Goal: Task Accomplishment & Management: Manage account settings

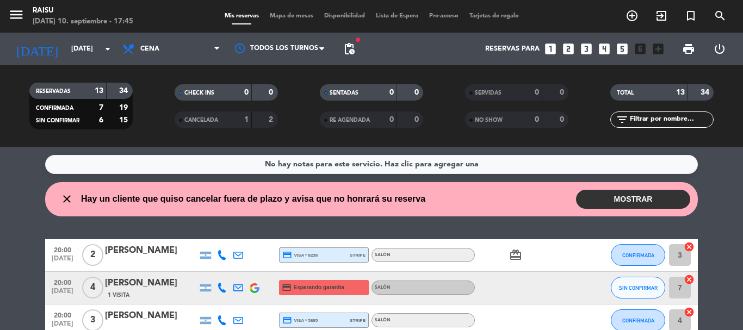
scroll to position [238, 0]
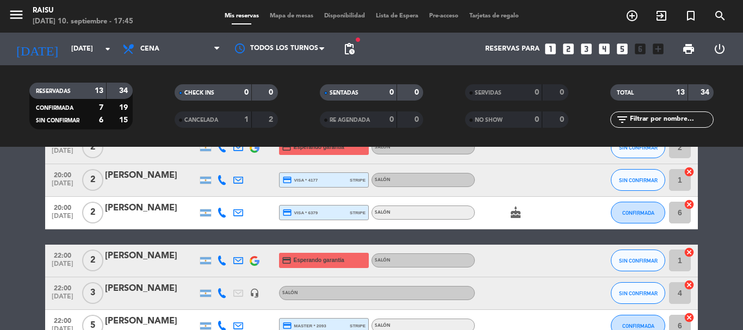
click at [0, 218] on bookings-row "20:00 [DATE] 2 [PERSON_NAME] credit_card visa * 8238 stripe Salón card_giftcard…" at bounding box center [371, 220] width 743 height 439
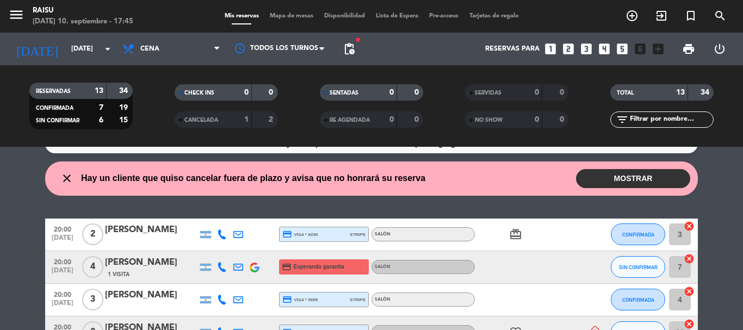
scroll to position [0, 0]
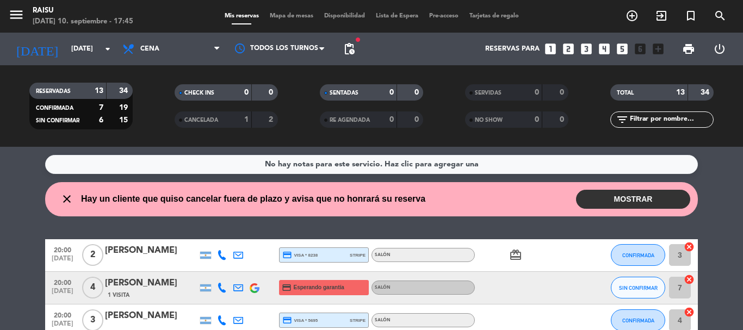
click at [628, 199] on button "MOSTRAR" at bounding box center [633, 199] width 114 height 19
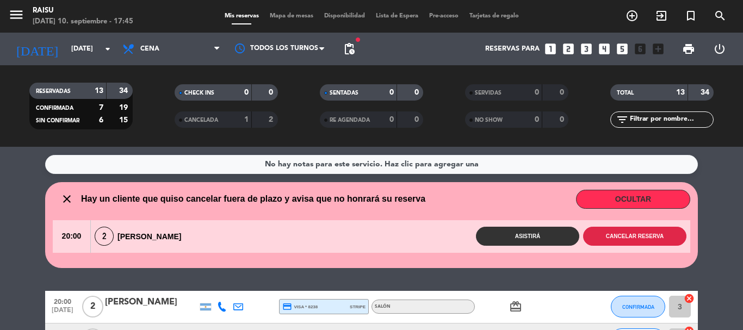
click at [622, 235] on button "Cancelar reserva" at bounding box center [634, 236] width 103 height 19
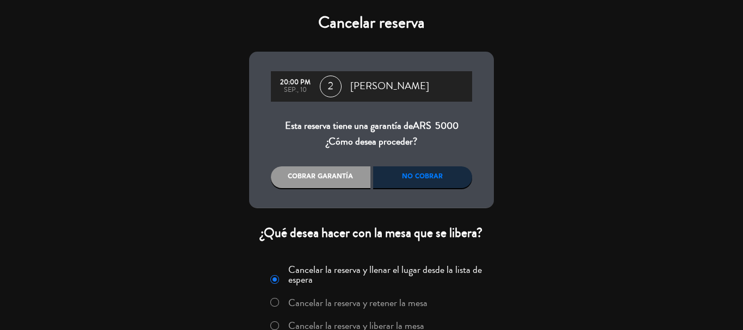
scroll to position [54, 0]
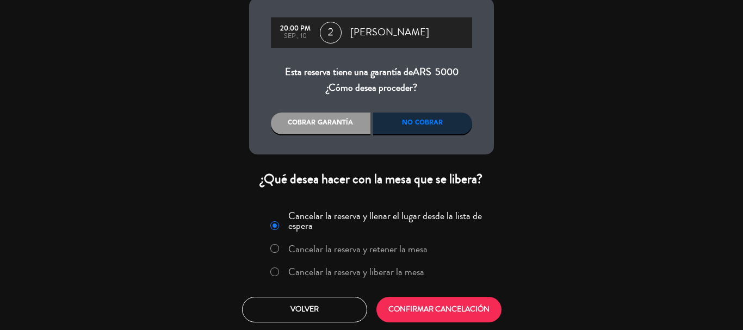
click at [369, 269] on label "Cancelar la reserva y liberar la mesa" at bounding box center [356, 272] width 136 height 10
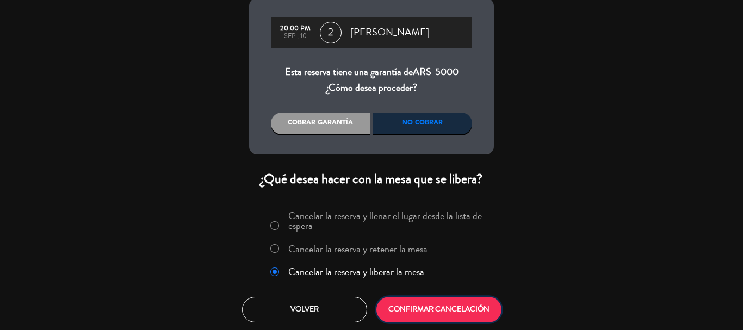
click at [421, 310] on button "CONFIRMAR CANCELACIÓN" at bounding box center [438, 310] width 125 height 26
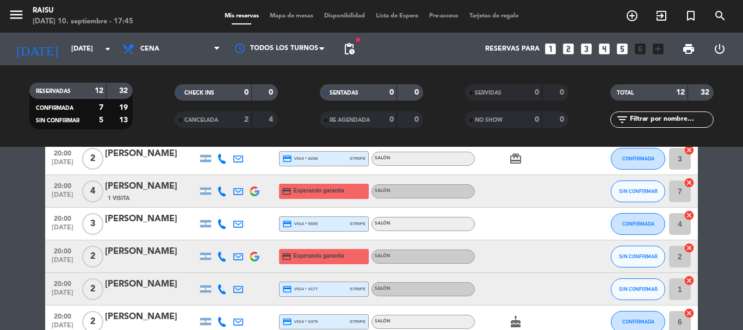
scroll to position [109, 0]
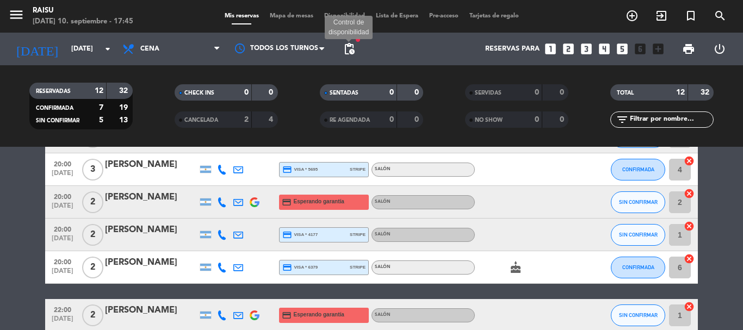
click at [351, 43] on span "pending_actions" at bounding box center [349, 48] width 13 height 13
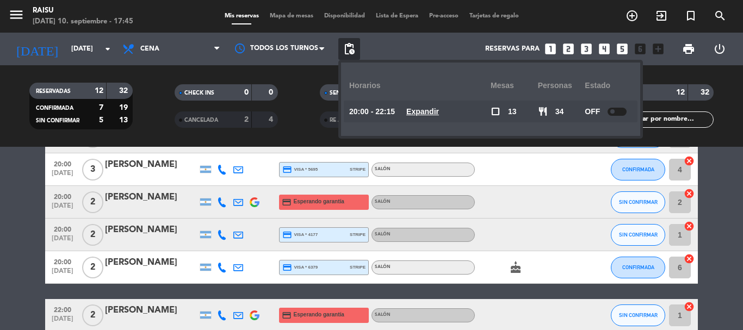
click at [567, 52] on icon "looks_two" at bounding box center [568, 49] width 14 height 14
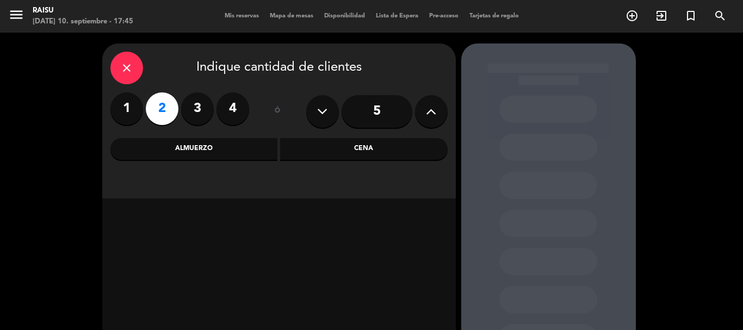
click at [256, 146] on div "Almuerzo" at bounding box center [193, 149] width 167 height 22
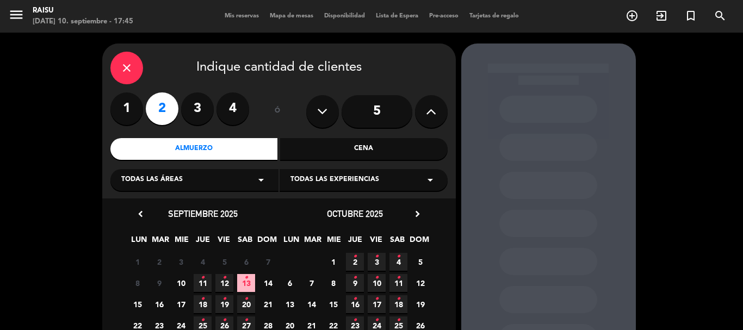
click at [226, 284] on span "12 •" at bounding box center [224, 283] width 18 height 18
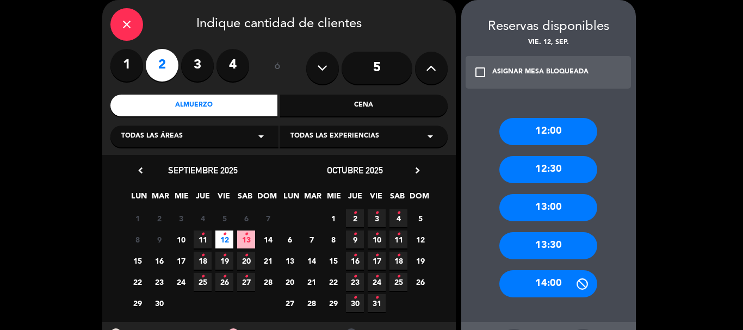
click at [538, 129] on div "12:00" at bounding box center [548, 131] width 98 height 27
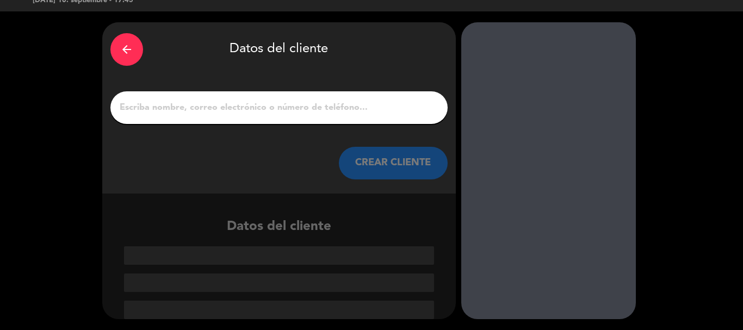
click at [295, 114] on input "1" at bounding box center [279, 107] width 321 height 15
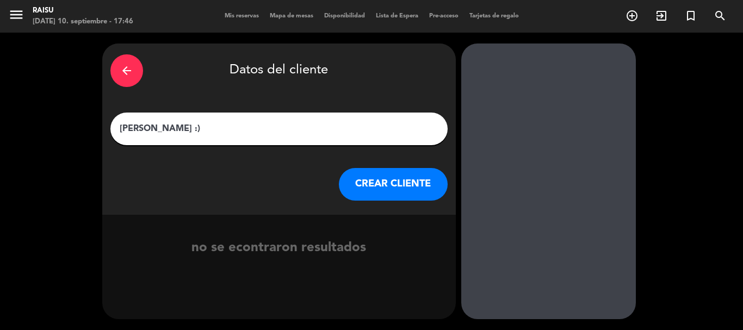
type input "[PERSON_NAME] :)"
click at [383, 185] on button "CREAR CLIENTE" at bounding box center [393, 184] width 109 height 33
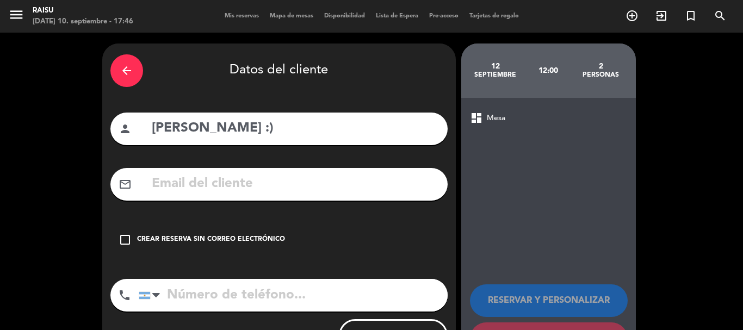
click at [130, 239] on icon "check_box_outline_blank" at bounding box center [125, 239] width 13 height 13
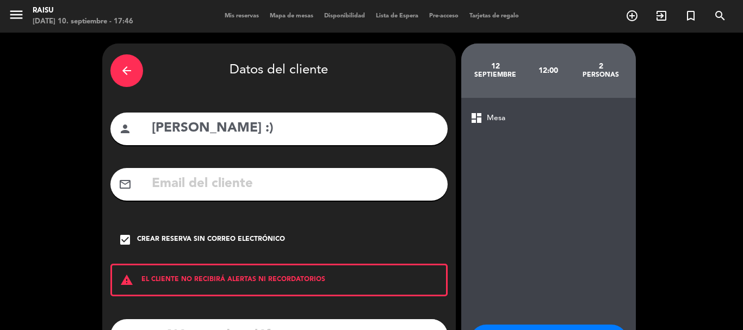
scroll to position [89, 0]
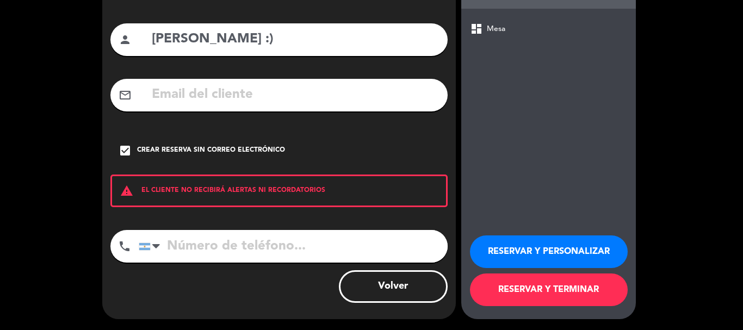
click at [299, 250] on input "tel" at bounding box center [293, 246] width 309 height 33
click at [244, 248] on input "tel" at bounding box center [293, 246] width 309 height 33
paste input "[PHONE_NUMBER]"
type input "[PHONE_NUMBER]"
click at [530, 290] on button "RESERVAR Y TERMINAR" at bounding box center [549, 289] width 158 height 33
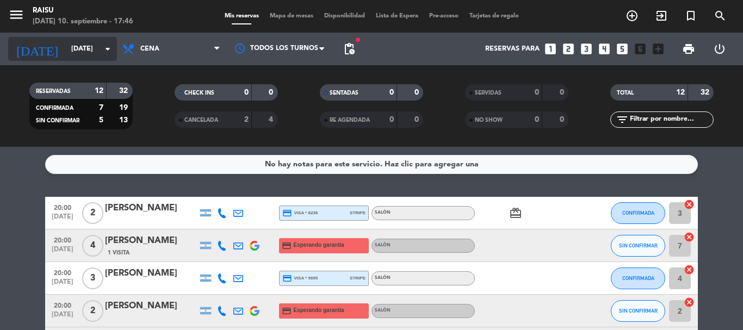
click at [99, 50] on input "[DATE]" at bounding box center [112, 49] width 92 height 18
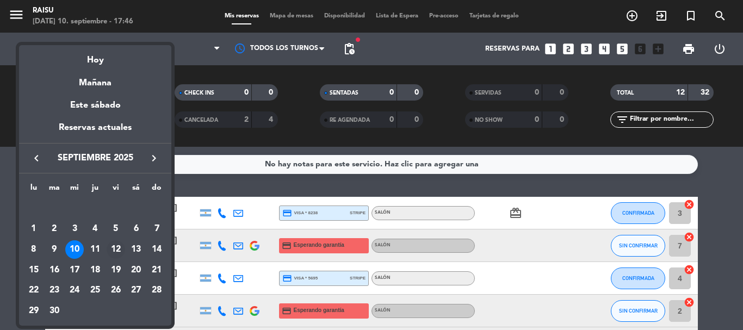
click at [114, 248] on div "12" at bounding box center [116, 249] width 18 height 18
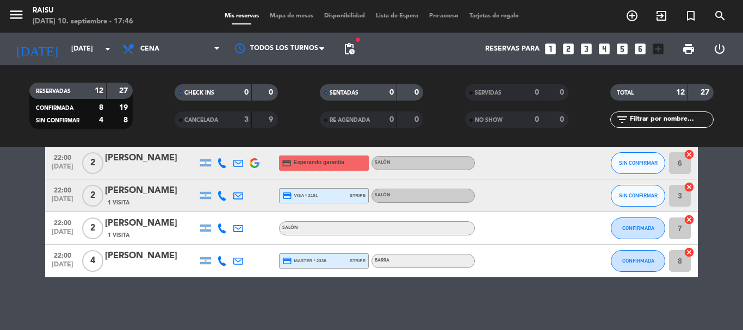
scroll to position [328, 0]
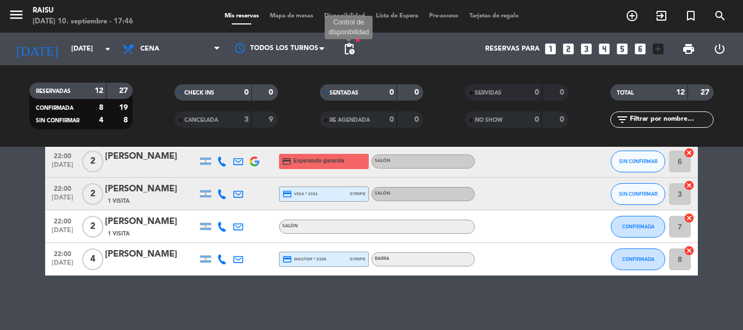
click at [350, 43] on span "pending_actions" at bounding box center [349, 48] width 13 height 13
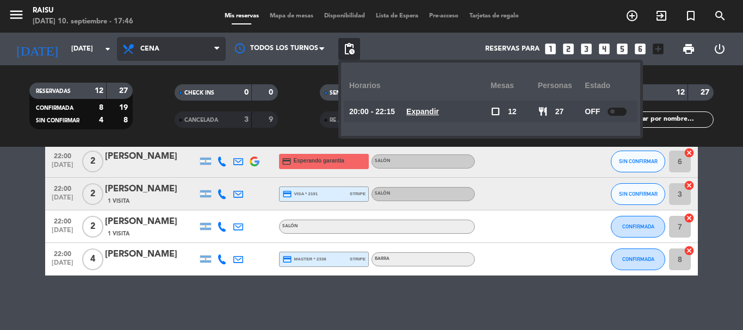
click at [203, 56] on span "Cena" at bounding box center [171, 49] width 109 height 24
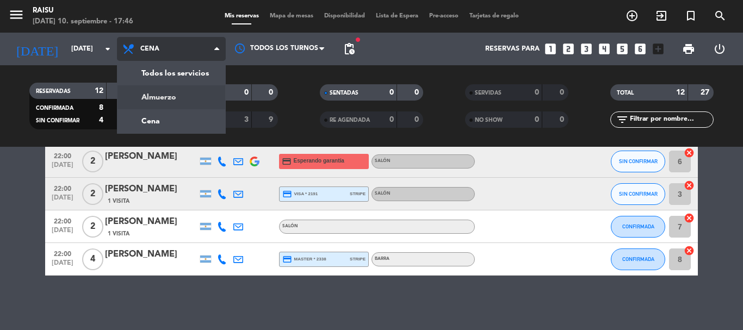
click at [195, 101] on div "menu Raisu [DATE] 10. septiembre - 17:46 Mis reservas Mapa de mesas Disponibili…" at bounding box center [371, 73] width 743 height 147
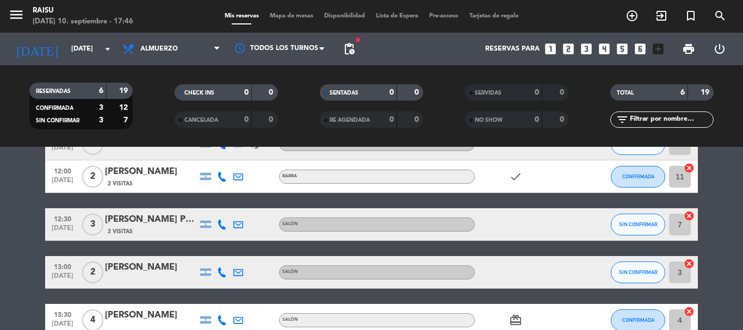
scroll to position [0, 0]
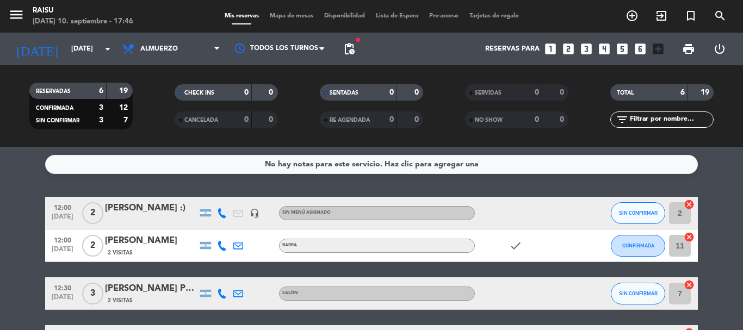
click at [126, 204] on div "[PERSON_NAME] :)" at bounding box center [151, 208] width 92 height 14
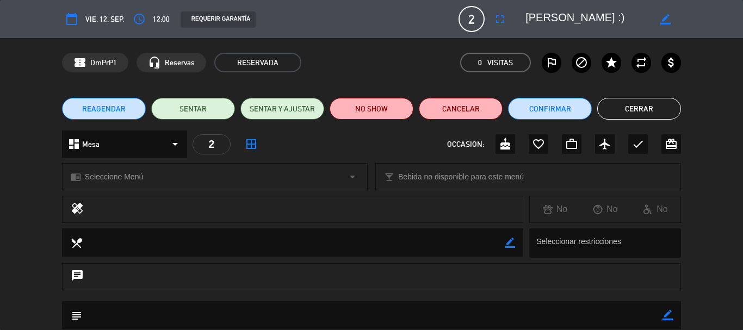
click at [134, 176] on span "Seleccione Menú" at bounding box center [114, 177] width 58 height 13
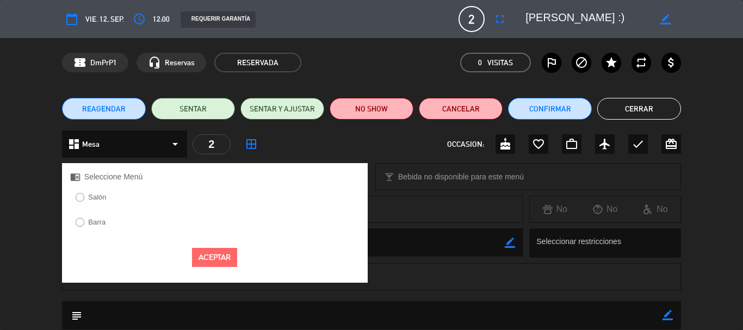
drag, startPoint x: 91, startPoint y: 198, endPoint x: 186, endPoint y: 253, distance: 109.7
click at [92, 198] on label "Salón" at bounding box center [97, 197] width 18 height 7
click at [204, 254] on button "Aceptar" at bounding box center [214, 257] width 45 height 19
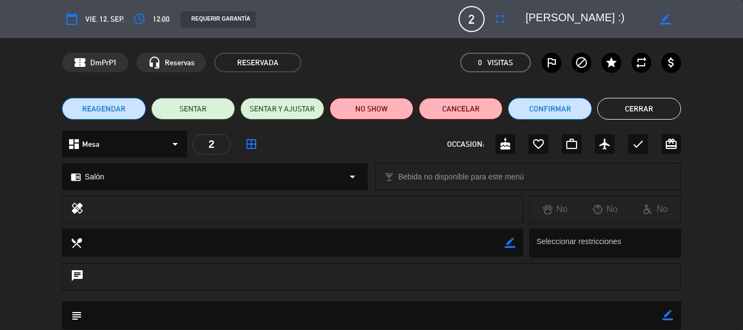
click at [631, 112] on button "Cerrar" at bounding box center [639, 109] width 84 height 22
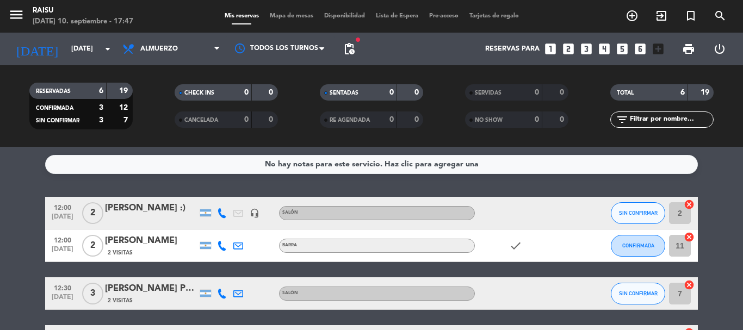
click at [223, 214] on icon at bounding box center [222, 213] width 10 height 10
click at [219, 195] on span "Copiar" at bounding box center [211, 194] width 23 height 11
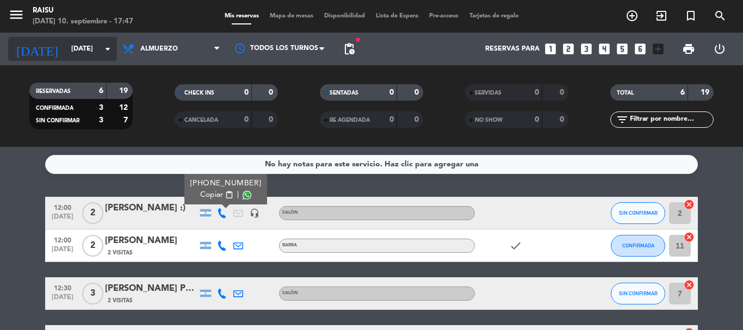
click at [90, 52] on input "[DATE]" at bounding box center [112, 49] width 92 height 18
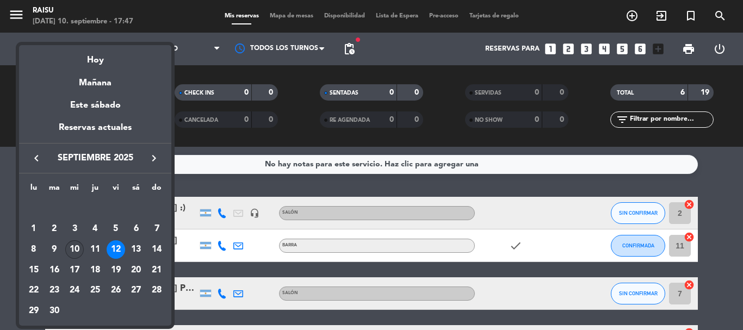
click at [74, 244] on div "10" at bounding box center [74, 249] width 18 height 18
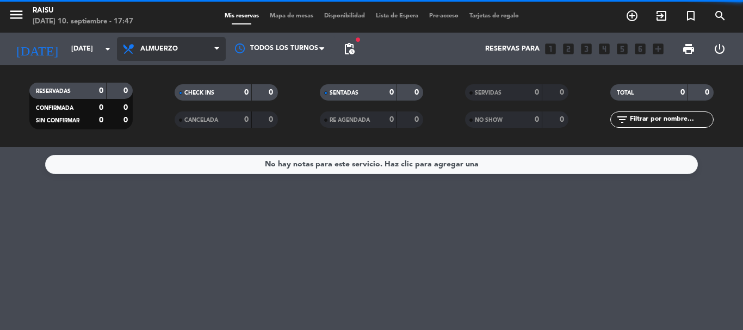
click at [176, 54] on span "Almuerzo" at bounding box center [171, 49] width 109 height 24
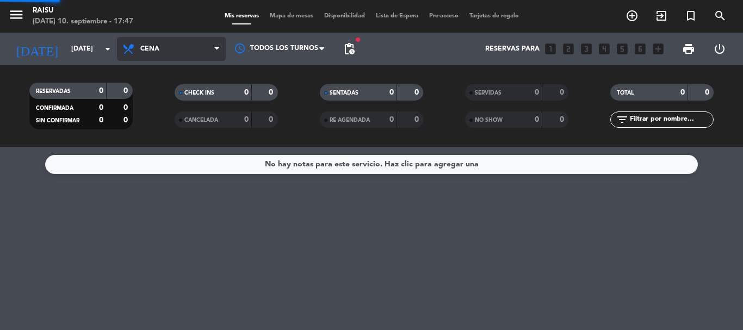
click at [165, 121] on div "menu Raisu [DATE] 10. septiembre - 17:47 Mis reservas Mapa de mesas Disponibili…" at bounding box center [371, 73] width 743 height 147
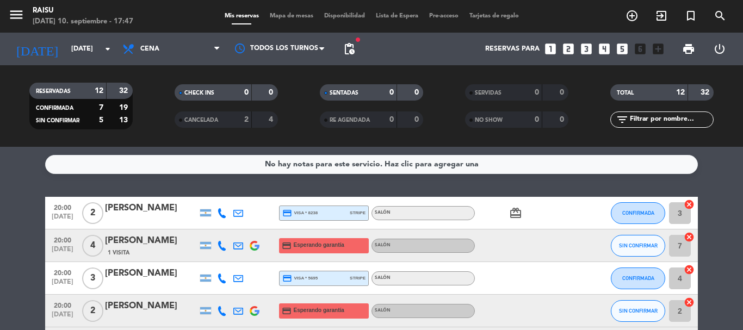
click at [345, 41] on span "pending_actions" at bounding box center [349, 49] width 22 height 22
click at [346, 45] on span "pending_actions" at bounding box center [349, 48] width 13 height 13
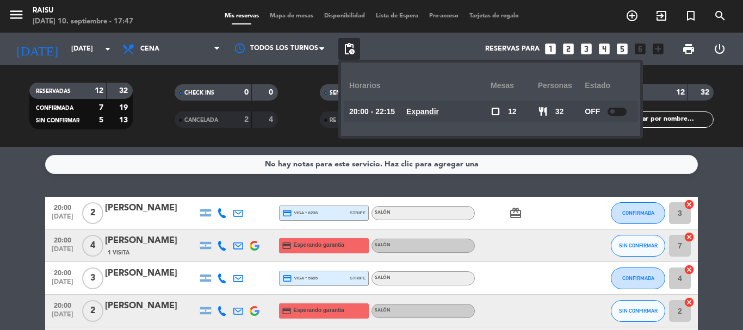
click at [282, 127] on filter-checkbox "CANCELADA 2 4" at bounding box center [225, 119] width 145 height 16
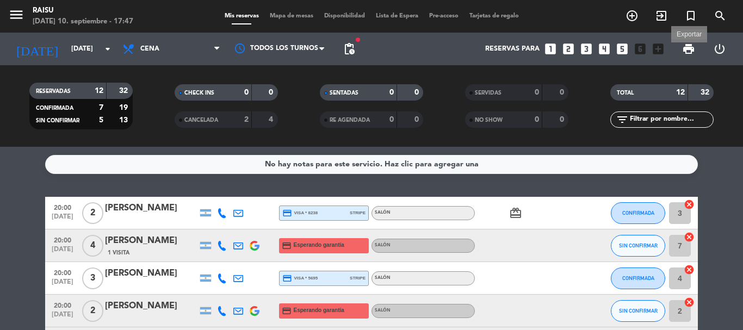
click at [689, 52] on span "print" at bounding box center [688, 48] width 13 height 13
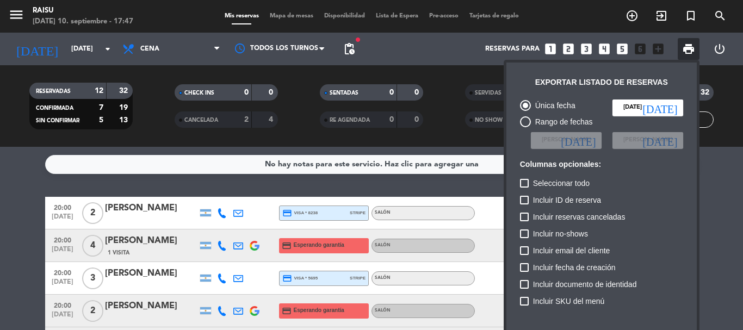
scroll to position [66, 0]
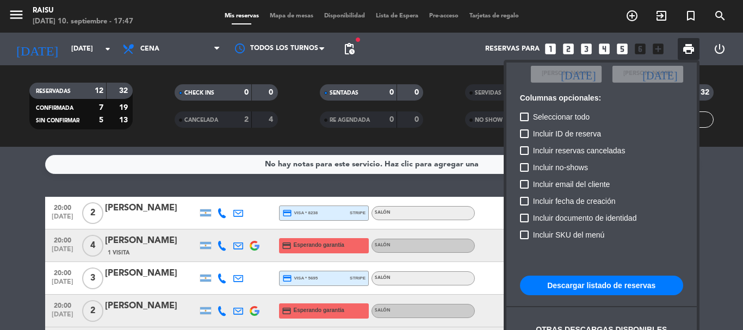
click at [613, 289] on button "Descargar listado de reservas" at bounding box center [601, 286] width 163 height 20
click at [129, 200] on div at bounding box center [371, 165] width 743 height 330
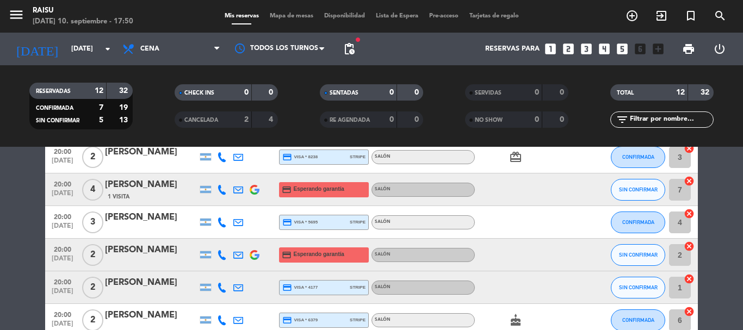
scroll to position [0, 0]
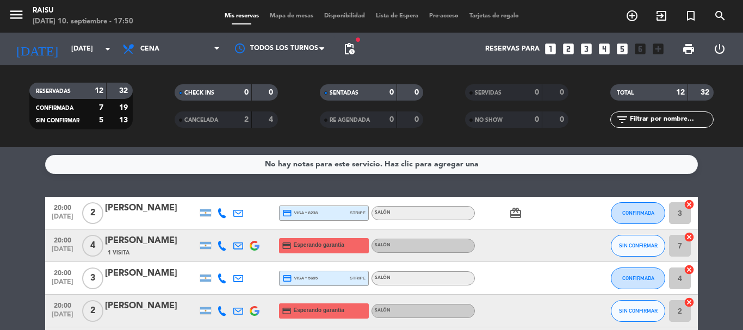
click at [222, 217] on icon at bounding box center [222, 213] width 10 height 10
click at [227, 197] on span "content_paste" at bounding box center [231, 195] width 8 height 8
click at [228, 193] on span "content_paste" at bounding box center [231, 195] width 8 height 8
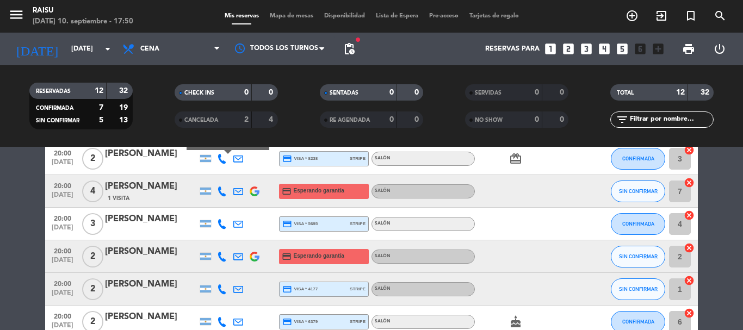
click at [219, 194] on icon at bounding box center [222, 191] width 10 height 10
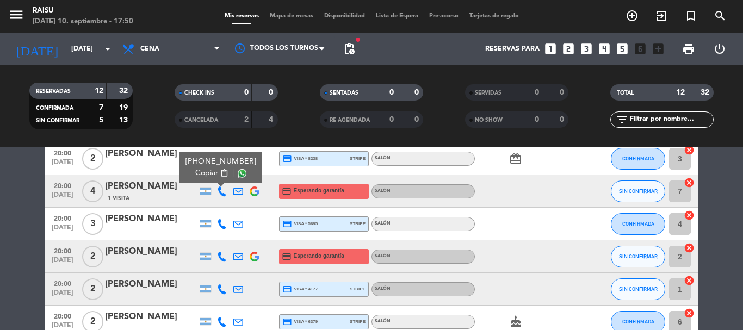
click at [222, 175] on span "content_paste" at bounding box center [224, 173] width 8 height 8
click at [220, 222] on icon at bounding box center [222, 224] width 10 height 10
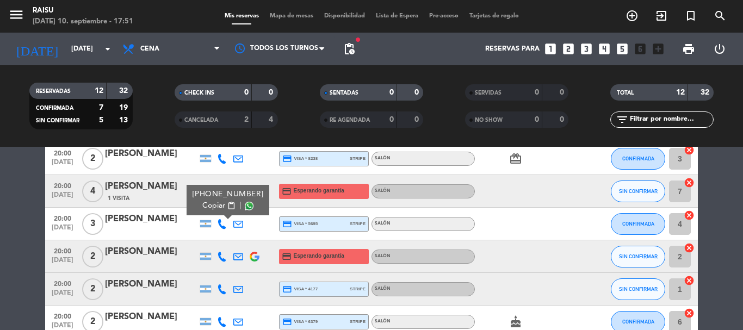
click at [220, 203] on button "Copiar content_paste" at bounding box center [218, 205] width 33 height 11
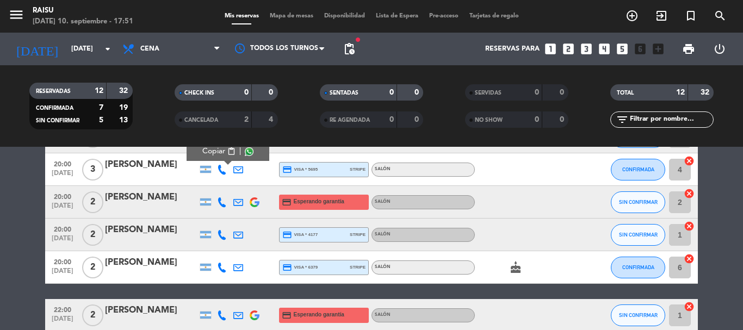
click at [221, 200] on icon at bounding box center [222, 202] width 10 height 10
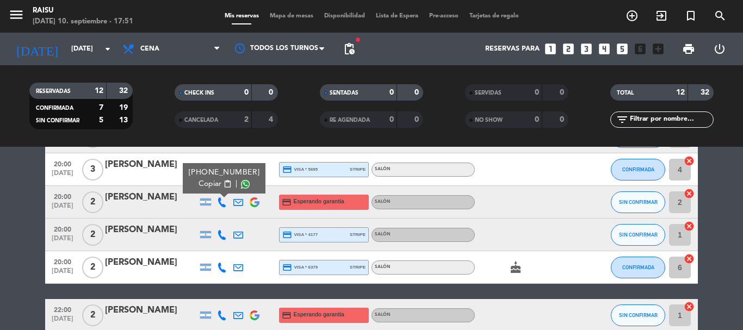
click at [213, 182] on span "Copiar" at bounding box center [209, 183] width 23 height 11
click at [221, 235] on icon at bounding box center [222, 235] width 10 height 10
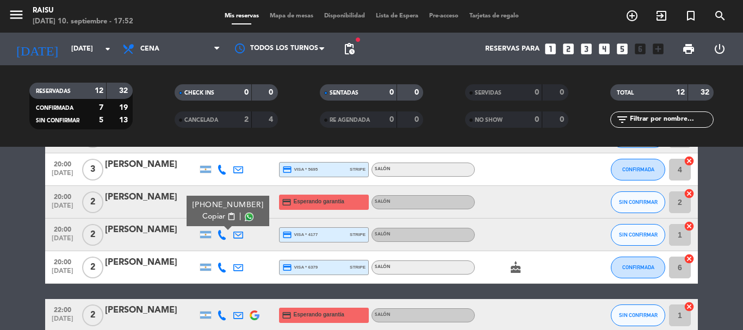
click at [217, 215] on span "Copiar" at bounding box center [213, 216] width 23 height 11
click at [219, 264] on icon at bounding box center [222, 268] width 10 height 10
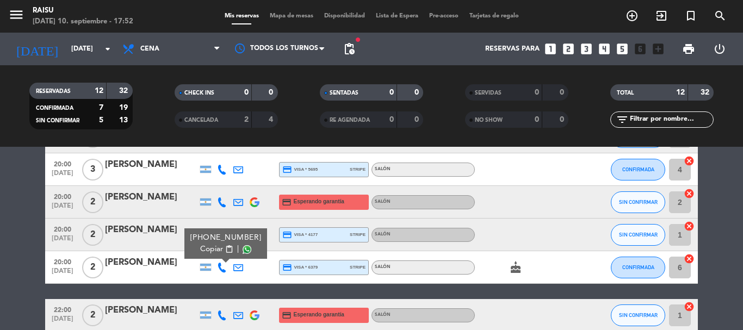
click at [225, 251] on span "content_paste" at bounding box center [229, 249] width 8 height 8
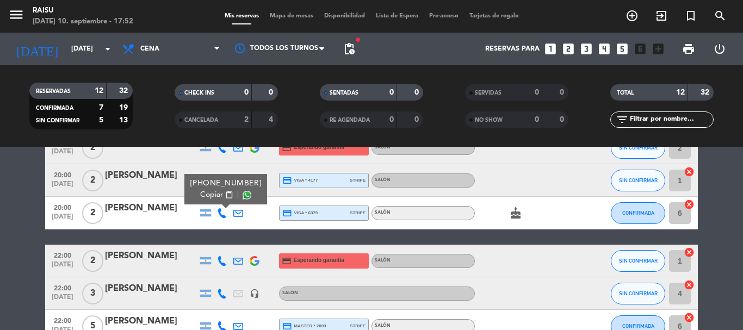
scroll to position [217, 0]
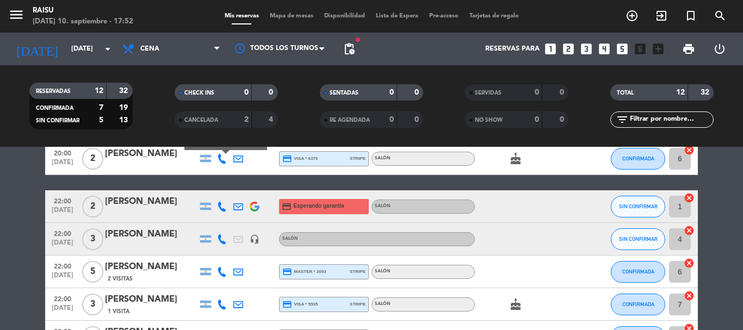
click at [221, 208] on icon at bounding box center [222, 207] width 10 height 10
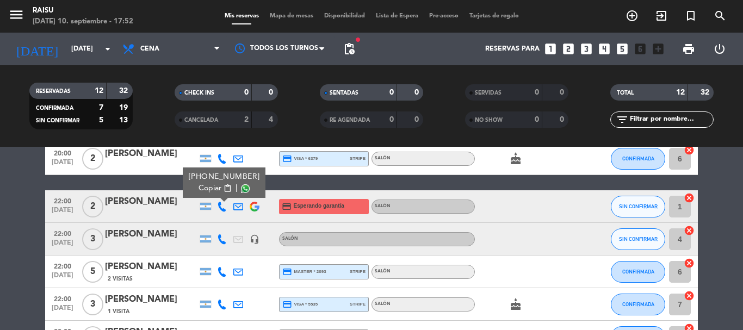
click at [219, 185] on span "Copiar" at bounding box center [209, 188] width 23 height 11
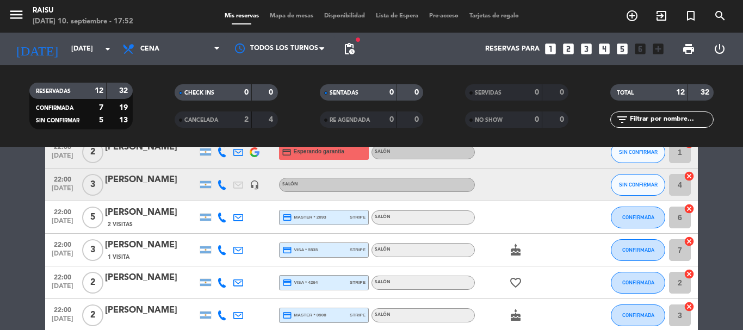
click at [219, 184] on icon at bounding box center [222, 185] width 10 height 10
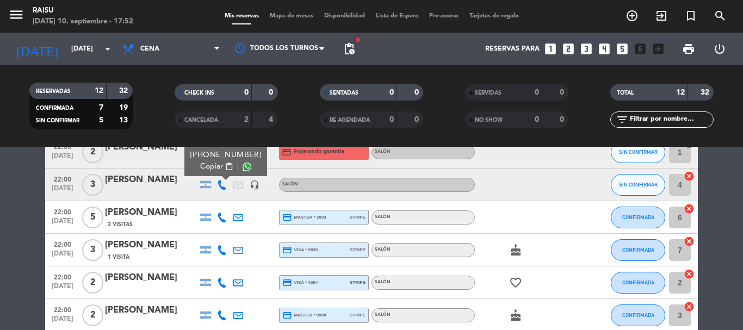
click at [220, 167] on button "Copiar content_paste" at bounding box center [216, 166] width 33 height 11
click at [220, 218] on icon at bounding box center [222, 218] width 10 height 10
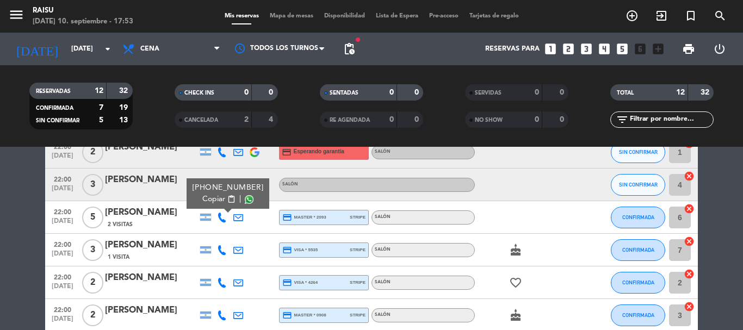
click at [219, 198] on span "Copiar" at bounding box center [213, 199] width 23 height 11
click at [223, 249] on icon at bounding box center [222, 250] width 10 height 10
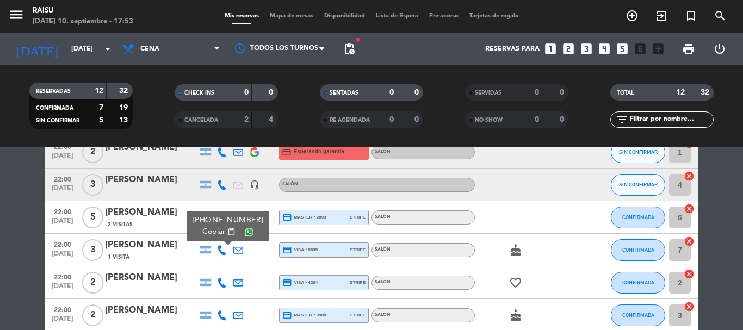
click at [227, 233] on span "content_paste" at bounding box center [231, 232] width 8 height 8
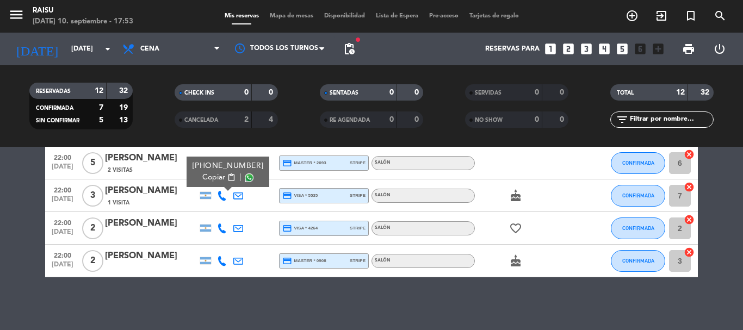
drag, startPoint x: 224, startPoint y: 231, endPoint x: 222, endPoint y: 225, distance: 6.2
click at [223, 231] on icon at bounding box center [222, 228] width 10 height 10
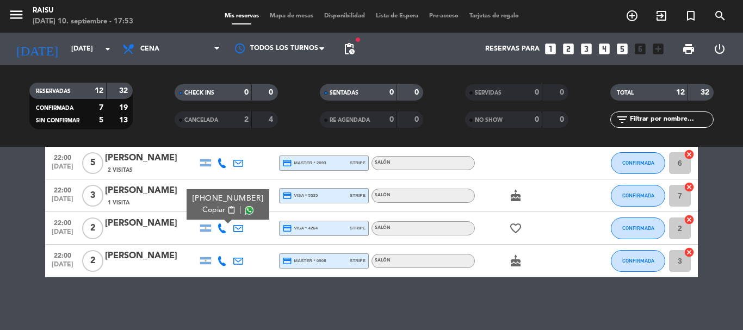
click at [220, 213] on button "Copiar content_paste" at bounding box center [218, 209] width 33 height 11
click at [219, 260] on icon at bounding box center [222, 261] width 10 height 10
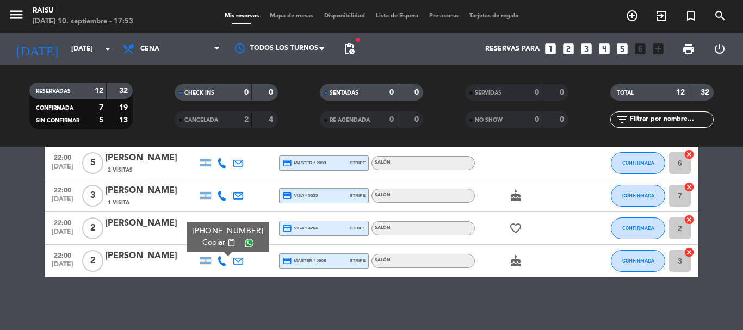
click at [219, 243] on span "Copiar" at bounding box center [213, 242] width 23 height 11
click at [113, 50] on icon "arrow_drop_down" at bounding box center [107, 48] width 13 height 13
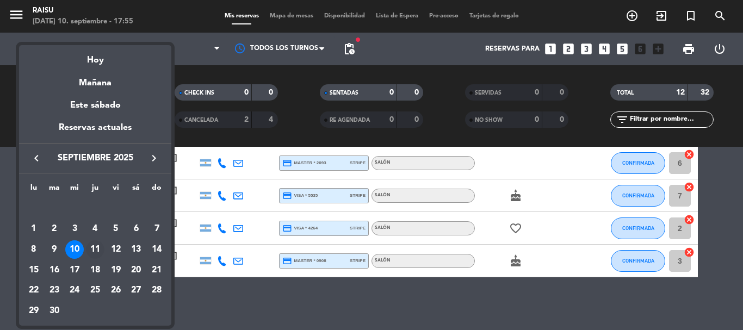
click at [99, 246] on div "11" at bounding box center [95, 249] width 18 height 18
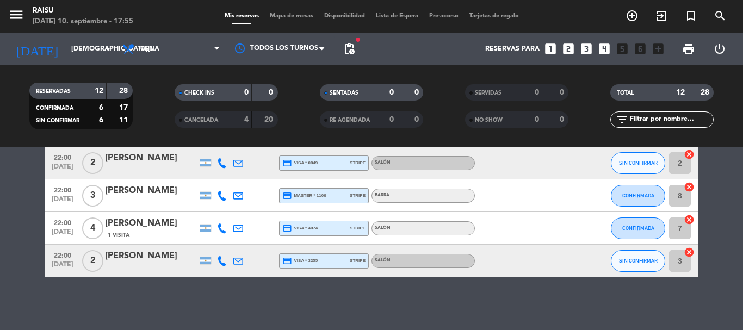
click at [163, 52] on span "Cena" at bounding box center [171, 49] width 109 height 24
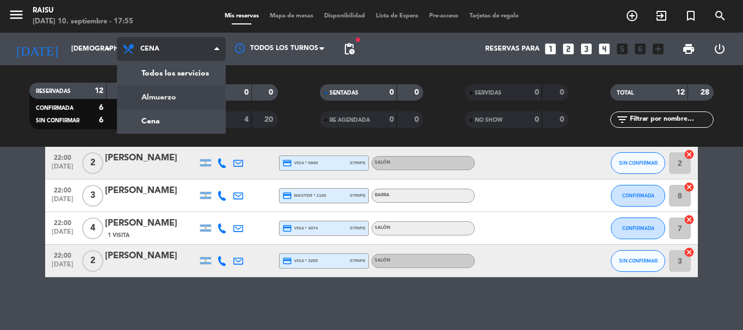
click at [169, 102] on div "menu Raisu [DATE] 10. septiembre - 17:55 Mis reservas Mapa de mesas Disponibili…" at bounding box center [371, 73] width 743 height 147
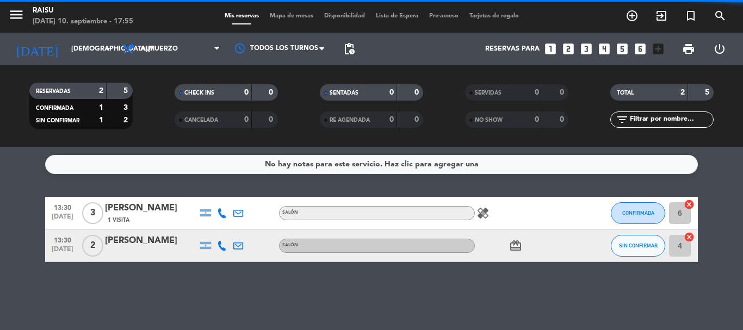
scroll to position [0, 0]
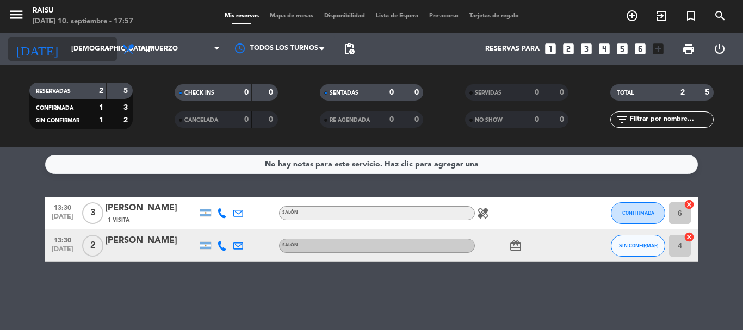
click at [90, 49] on input "[DEMOGRAPHIC_DATA][DATE]" at bounding box center [112, 49] width 92 height 18
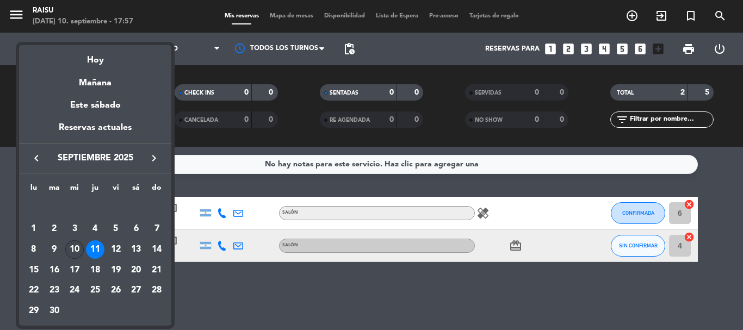
click at [69, 251] on div "10" at bounding box center [74, 249] width 18 height 18
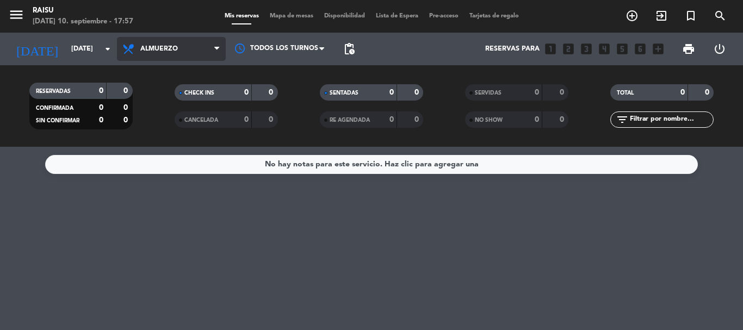
click at [189, 53] on span "Almuerzo" at bounding box center [171, 49] width 109 height 24
click at [194, 120] on div "menu Raisu [DATE] 10. septiembre - 17:57 Mis reservas Mapa de mesas Disponibili…" at bounding box center [371, 73] width 743 height 147
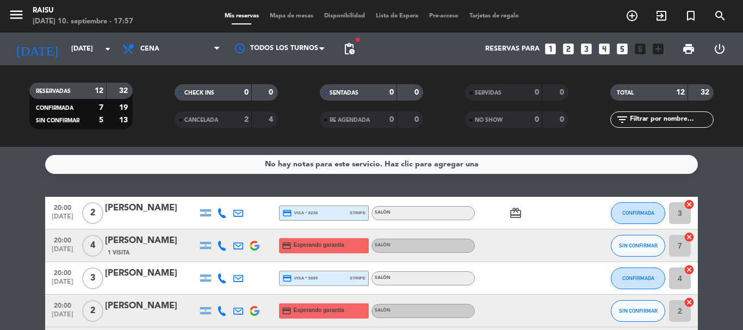
click at [219, 242] on icon at bounding box center [222, 246] width 10 height 10
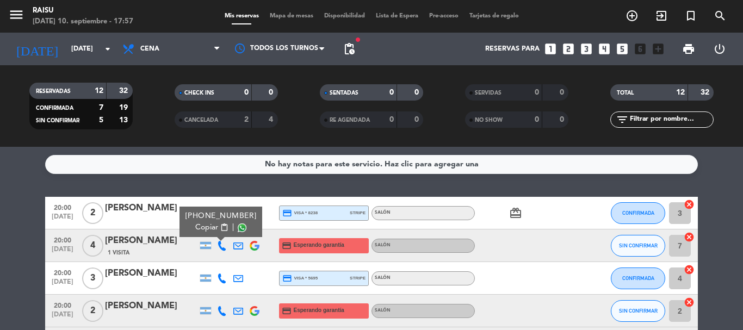
click at [221, 226] on button "Copiar content_paste" at bounding box center [211, 227] width 33 height 11
click at [92, 57] on input "[DATE]" at bounding box center [112, 49] width 92 height 18
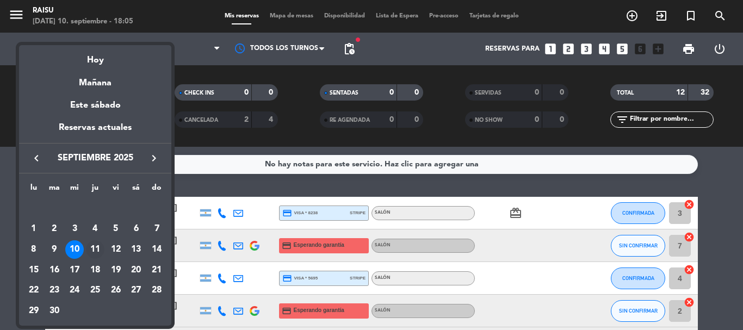
click at [89, 248] on div "11" at bounding box center [95, 249] width 18 height 18
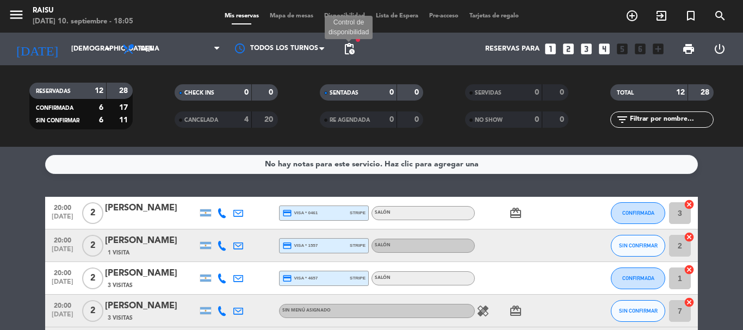
click at [351, 51] on span "pending_actions" at bounding box center [349, 48] width 13 height 13
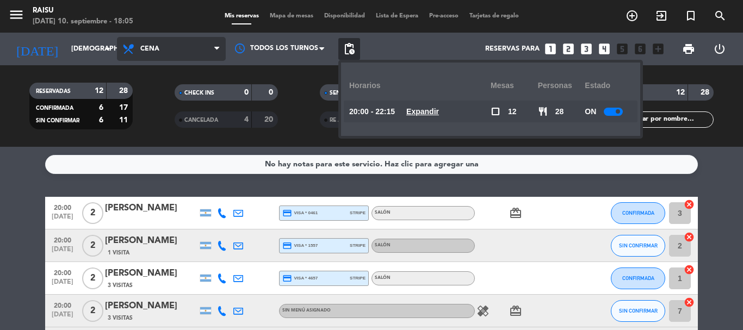
click at [191, 53] on span "Cena" at bounding box center [171, 49] width 109 height 24
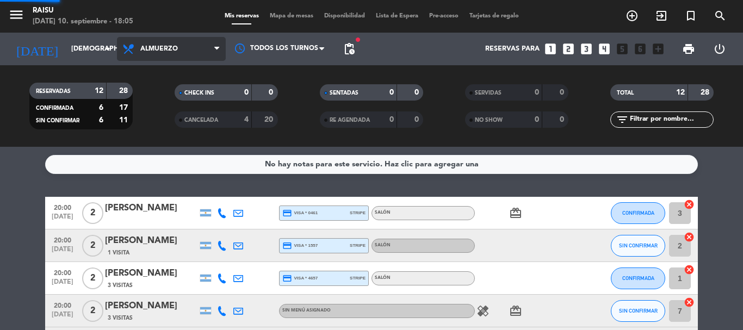
click at [177, 92] on div "menu Raisu [DATE] 10. septiembre - 18:05 Mis reservas Mapa de mesas Disponibili…" at bounding box center [371, 73] width 743 height 147
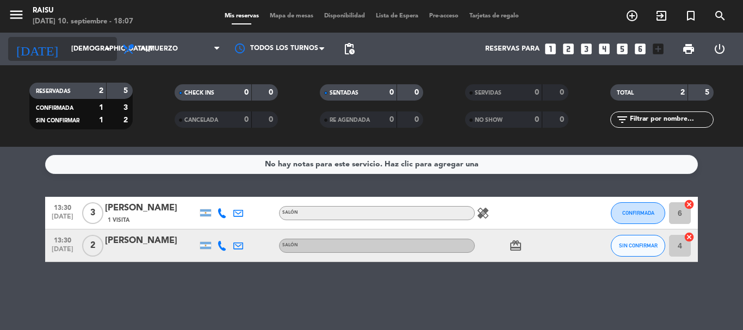
click at [74, 41] on input "[DEMOGRAPHIC_DATA][DATE]" at bounding box center [112, 49] width 92 height 18
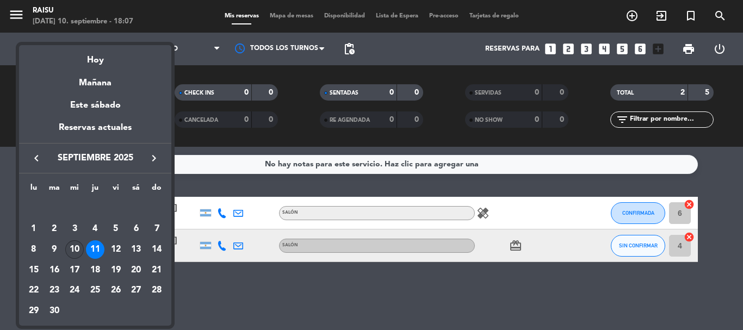
click at [71, 251] on div "10" at bounding box center [74, 249] width 18 height 18
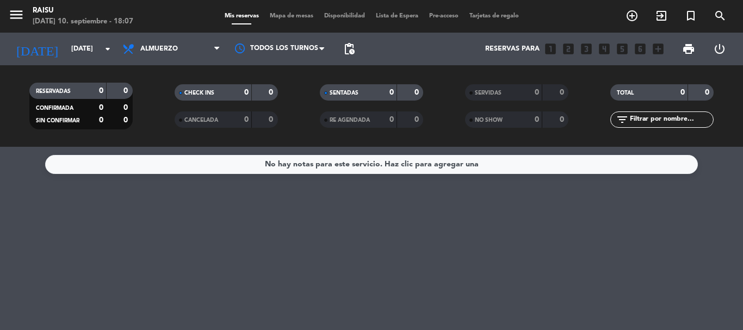
click at [168, 62] on div "Todos los servicios Almuerzo Cena Almuerzo Todos los servicios Almuerzo Cena" at bounding box center [171, 49] width 109 height 33
click at [168, 53] on span "Almuerzo" at bounding box center [171, 49] width 109 height 24
click at [155, 124] on div "menu Raisu [DATE] 10. septiembre - 18:07 Mis reservas Mapa de mesas Disponibili…" at bounding box center [371, 73] width 743 height 147
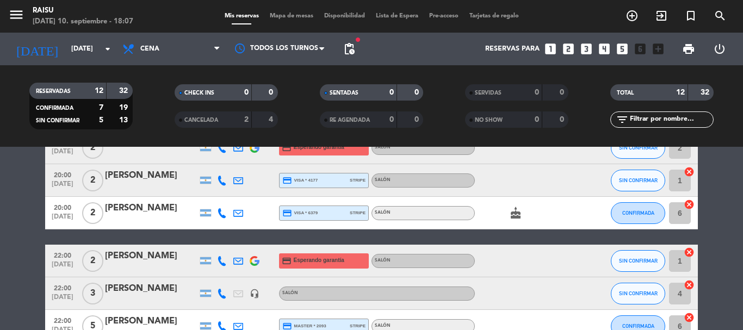
scroll to position [217, 0]
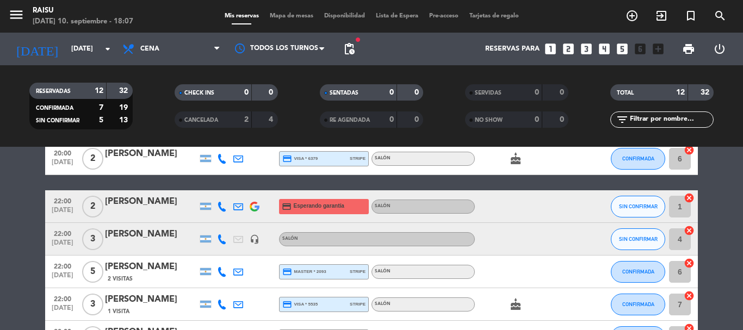
click at [223, 207] on icon at bounding box center [222, 207] width 10 height 10
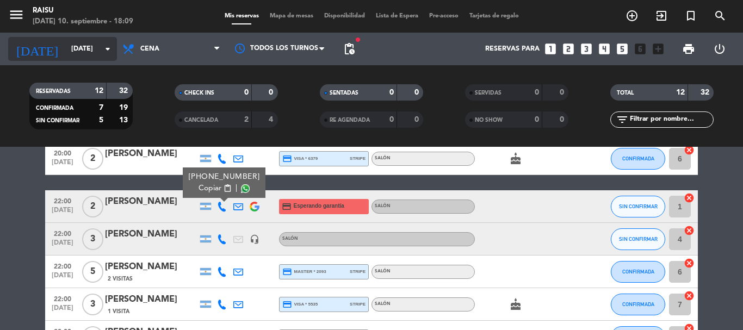
click at [98, 53] on input "[DATE]" at bounding box center [112, 49] width 92 height 18
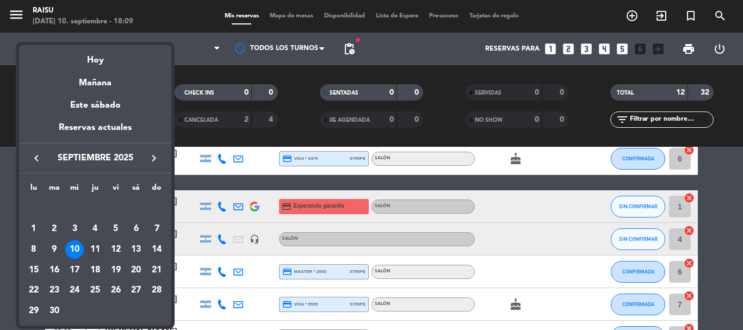
click at [92, 248] on div "11" at bounding box center [95, 249] width 18 height 18
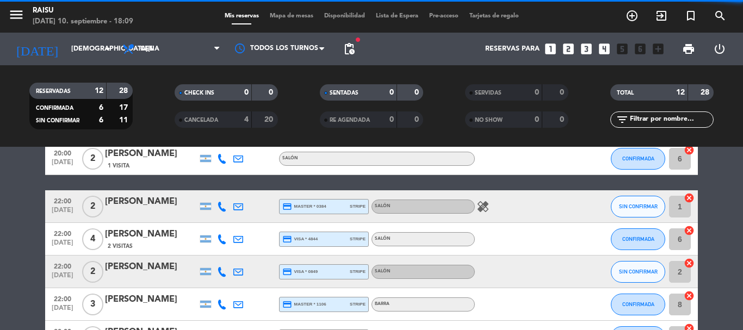
click at [181, 56] on span "Cena" at bounding box center [171, 49] width 109 height 24
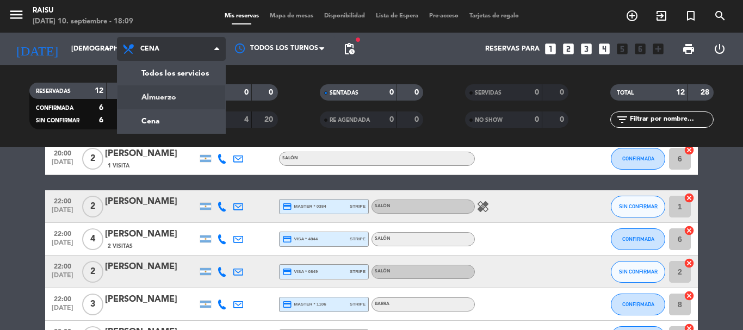
click at [182, 97] on div "menu Raisu [DATE] 10. septiembre - 18:09 Mis reservas Mapa de mesas Disponibili…" at bounding box center [371, 73] width 743 height 147
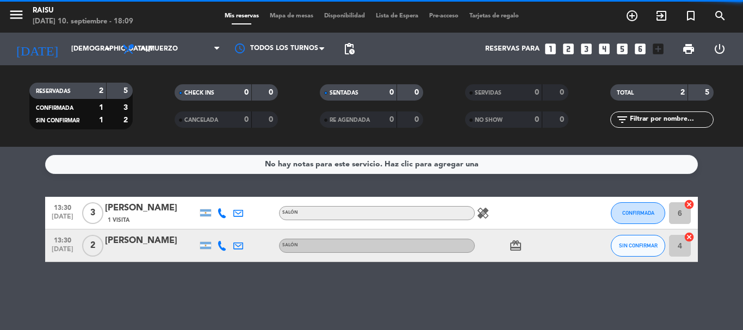
scroll to position [0, 0]
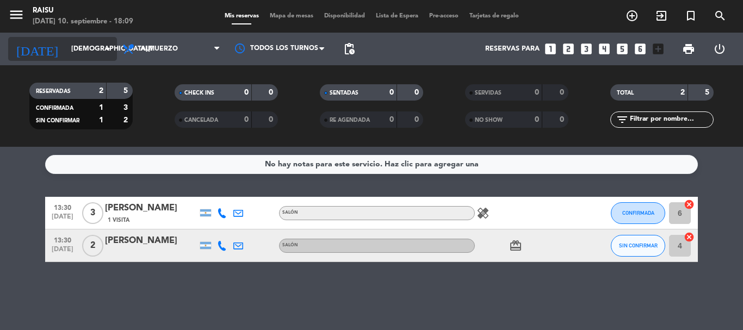
click at [70, 53] on input "[DEMOGRAPHIC_DATA][DATE]" at bounding box center [112, 49] width 92 height 18
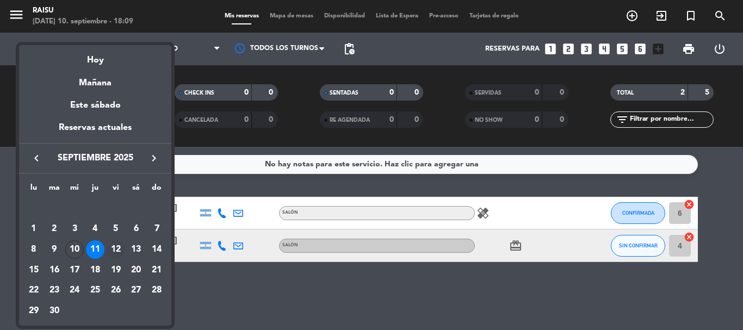
click at [116, 250] on div "12" at bounding box center [116, 249] width 18 height 18
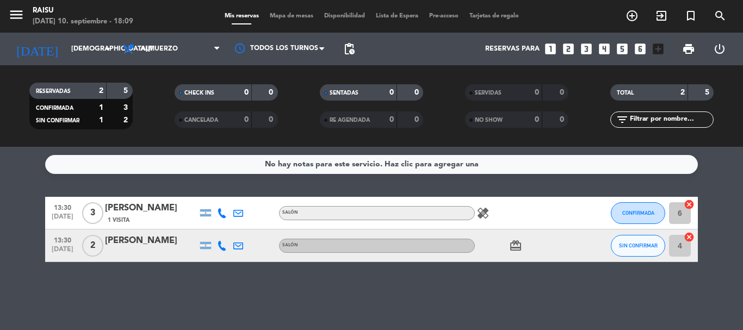
type input "[DATE]"
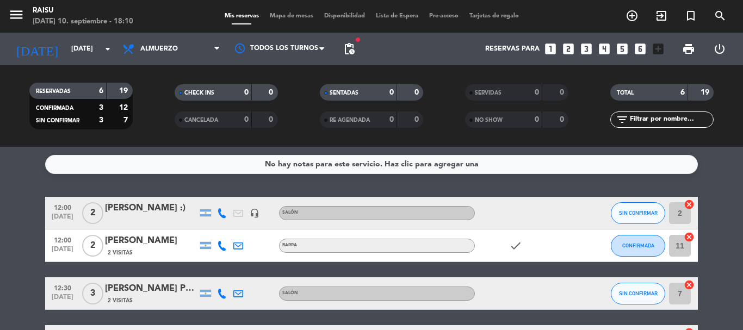
scroll to position [54, 0]
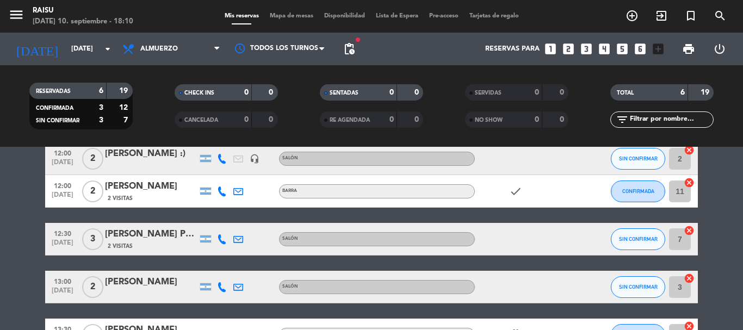
click at [589, 49] on icon "looks_3" at bounding box center [586, 49] width 14 height 14
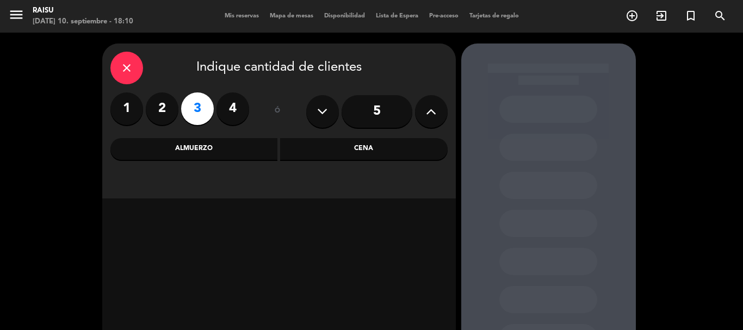
click at [230, 153] on div "Almuerzo" at bounding box center [193, 149] width 167 height 22
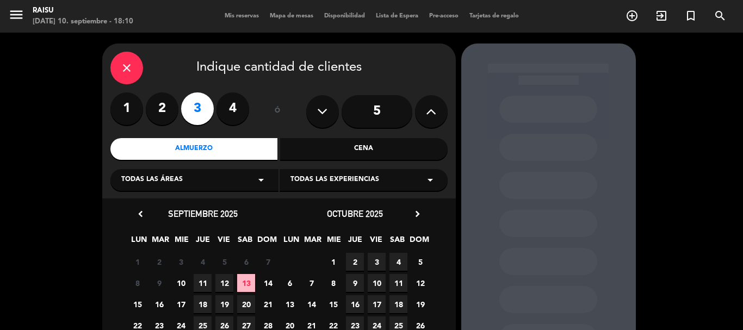
click at [225, 283] on span "12" at bounding box center [224, 283] width 18 height 18
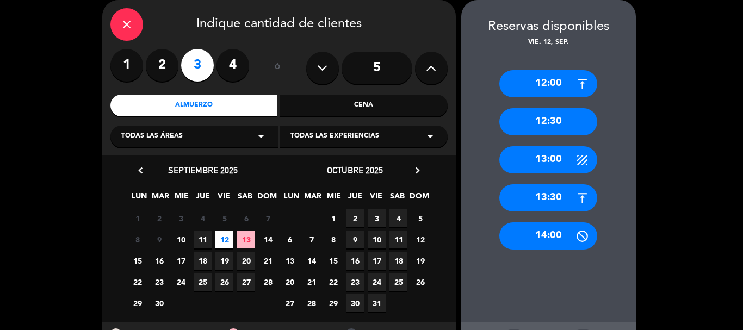
click at [546, 238] on div "14:00" at bounding box center [548, 235] width 98 height 27
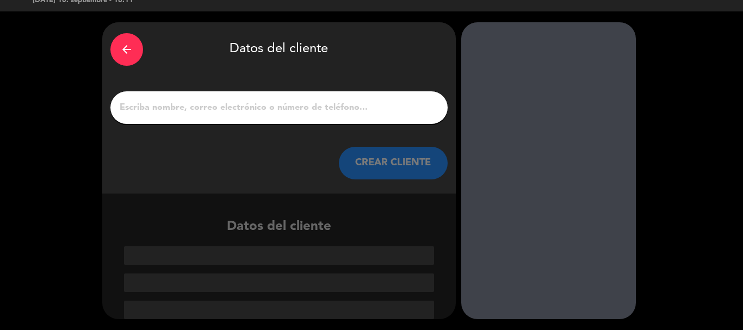
click at [153, 103] on input "1" at bounding box center [279, 107] width 321 height 15
paste input "Hiro"
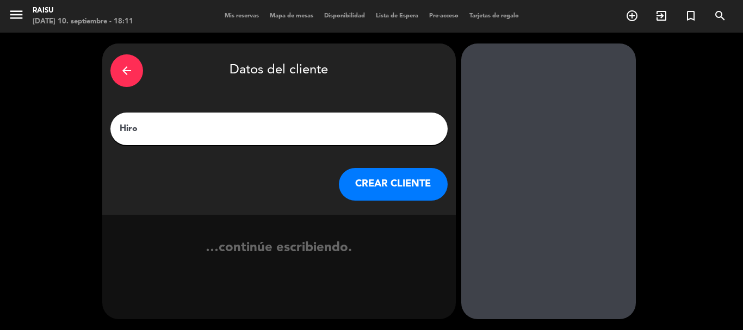
scroll to position [0, 0]
type input "Hiro"
click at [366, 182] on button "CREAR CLIENTE" at bounding box center [393, 184] width 109 height 33
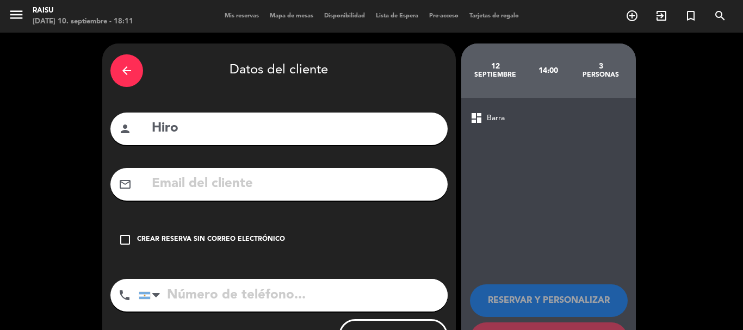
drag, startPoint x: 127, startPoint y: 239, endPoint x: 124, endPoint y: 97, distance: 141.9
click at [127, 239] on icon "check_box_outline_blank" at bounding box center [125, 239] width 13 height 13
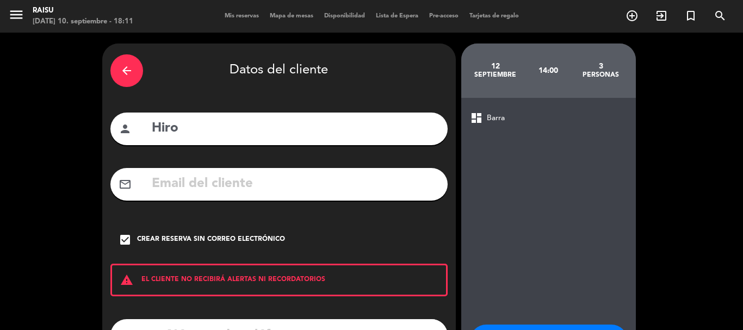
scroll to position [89, 0]
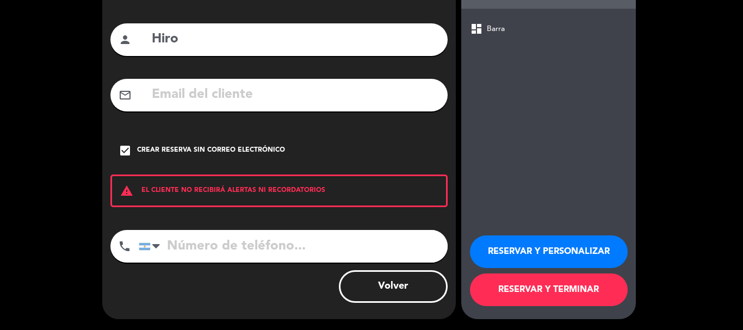
click at [190, 247] on input "tel" at bounding box center [293, 246] width 309 height 33
paste input "[PHONE_NUMBER]"
type input "[PHONE_NUMBER]"
click at [501, 290] on button "RESERVAR Y TERMINAR" at bounding box center [549, 289] width 158 height 33
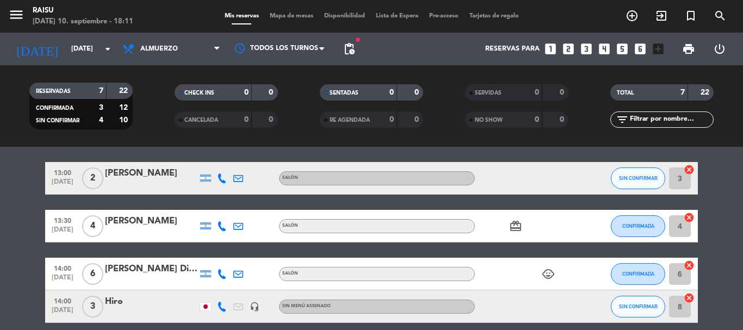
scroll to position [210, 0]
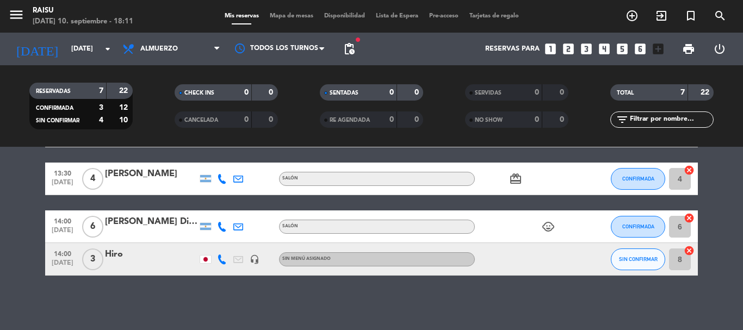
click at [115, 256] on div "Hiro" at bounding box center [151, 254] width 92 height 14
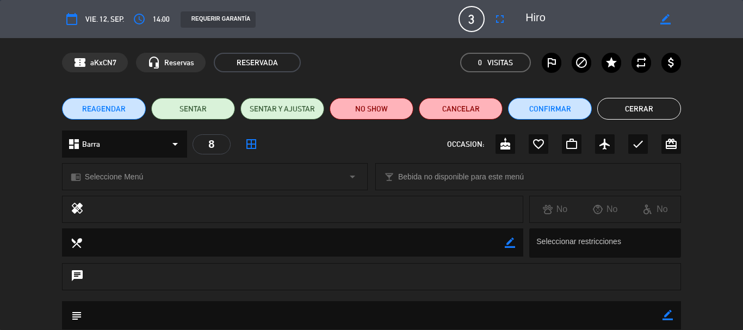
click at [116, 177] on span "Seleccione Menú" at bounding box center [114, 177] width 58 height 13
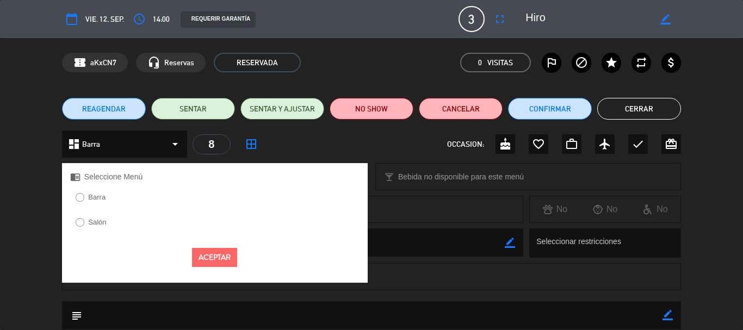
click at [98, 216] on label "Salón" at bounding box center [91, 223] width 42 height 17
click at [195, 248] on button "Aceptar" at bounding box center [214, 257] width 45 height 19
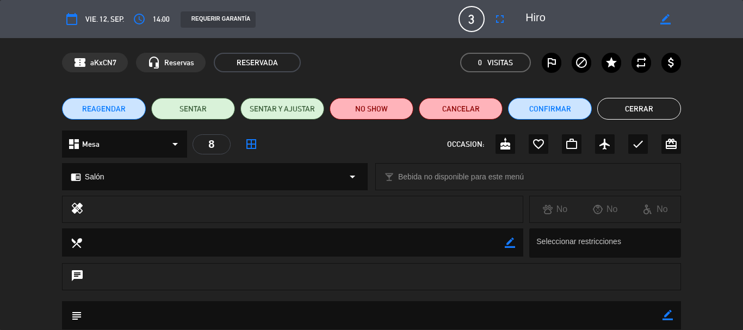
scroll to position [109, 0]
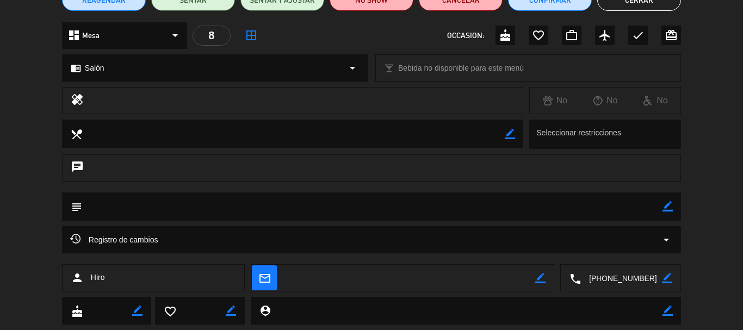
click at [665, 207] on icon "border_color" at bounding box center [667, 206] width 10 height 10
type textarea "d"
type textarea "Dos adultos y un bebe"
click at [665, 207] on icon at bounding box center [667, 206] width 10 height 10
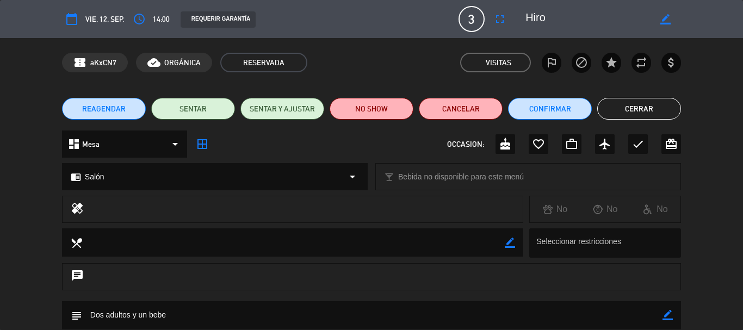
click at [632, 111] on button "Cerrar" at bounding box center [639, 109] width 84 height 22
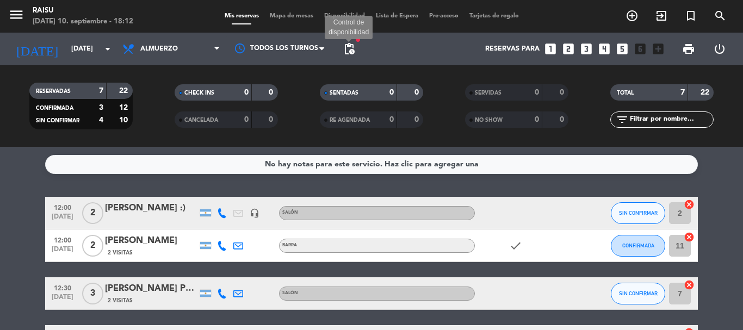
click at [353, 49] on span "pending_actions" at bounding box center [349, 48] width 13 height 13
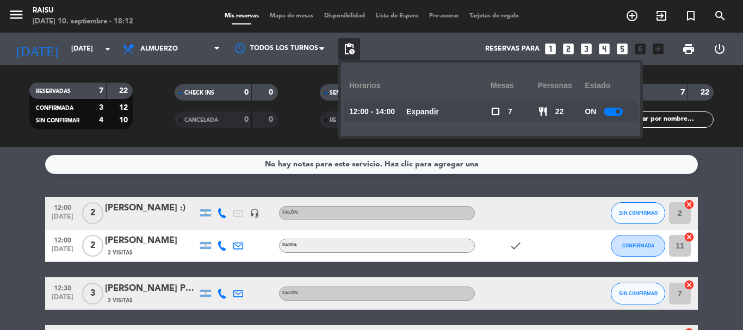
click at [23, 154] on div "No hay notas para este servicio. Haz clic para agregar una 12:00 [DATE] 2 [PERS…" at bounding box center [371, 238] width 743 height 183
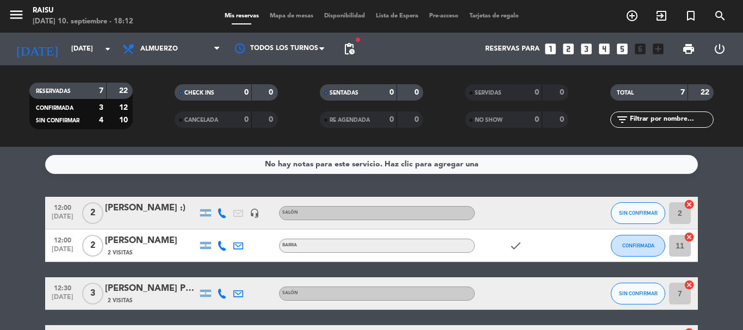
click at [347, 41] on span "pending_actions" at bounding box center [349, 49] width 22 height 22
drag, startPoint x: 350, startPoint y: 47, endPoint x: 362, endPoint y: 57, distance: 15.1
click at [350, 48] on span "pending_actions" at bounding box center [349, 48] width 13 height 13
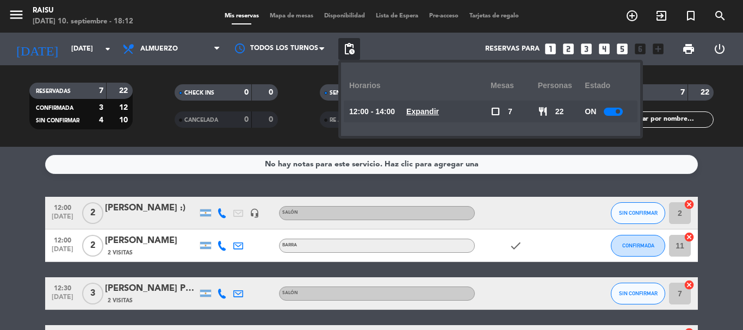
click at [613, 112] on div at bounding box center [612, 112] width 19 height 8
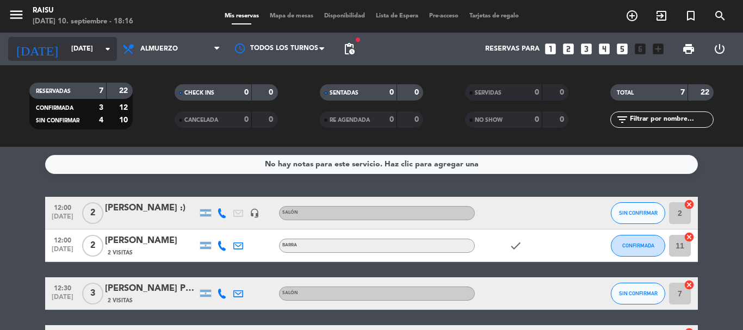
click at [84, 55] on input "[DATE]" at bounding box center [112, 49] width 92 height 18
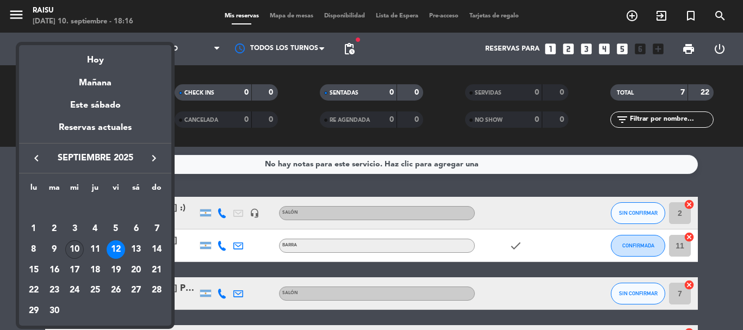
click at [74, 245] on div "10" at bounding box center [74, 249] width 18 height 18
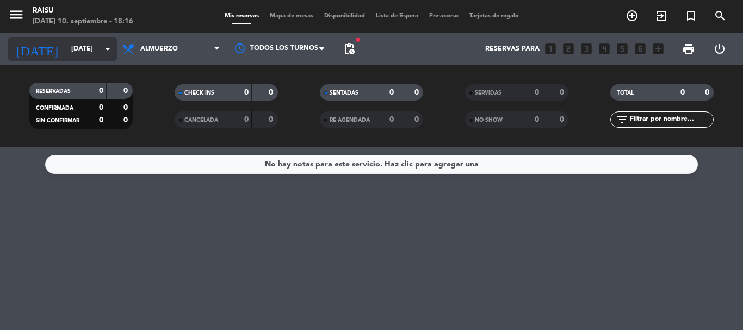
click at [104, 59] on div "[DATE] [DATE] arrow_drop_down" at bounding box center [62, 49] width 109 height 24
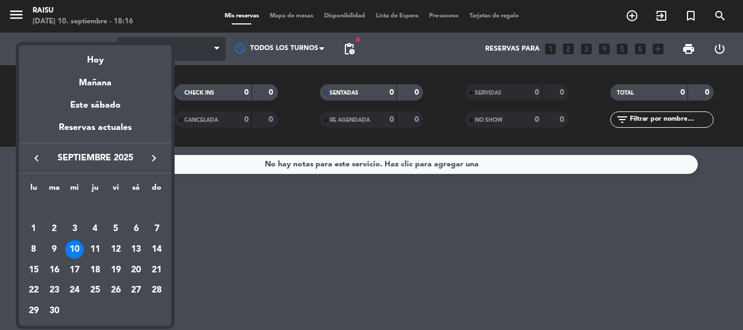
drag, startPoint x: 223, startPoint y: 53, endPoint x: 216, endPoint y: 54, distance: 6.5
click at [223, 54] on div at bounding box center [371, 165] width 743 height 330
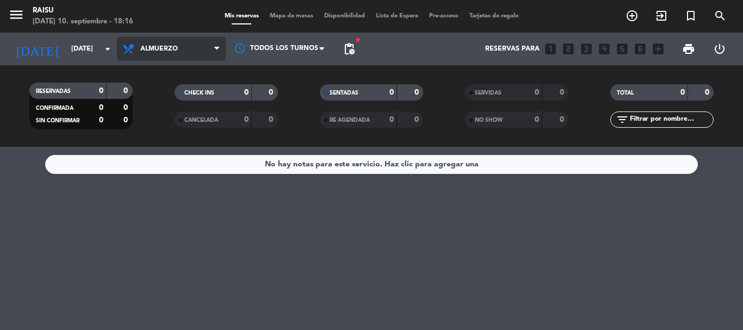
click at [211, 53] on span "Almuerzo" at bounding box center [171, 49] width 109 height 24
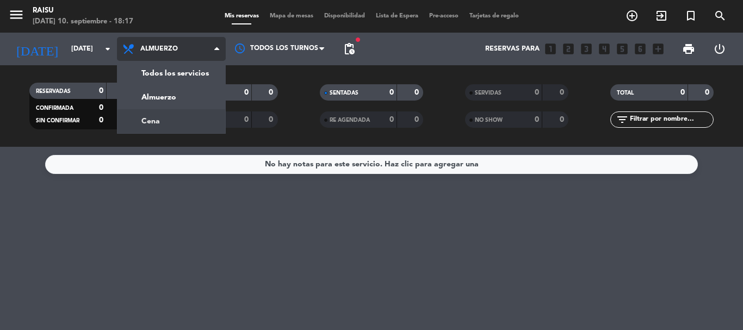
click at [147, 128] on div "menu Raisu [DATE] 10. septiembre - 18:17 Mis reservas Mapa de mesas Disponibili…" at bounding box center [371, 73] width 743 height 147
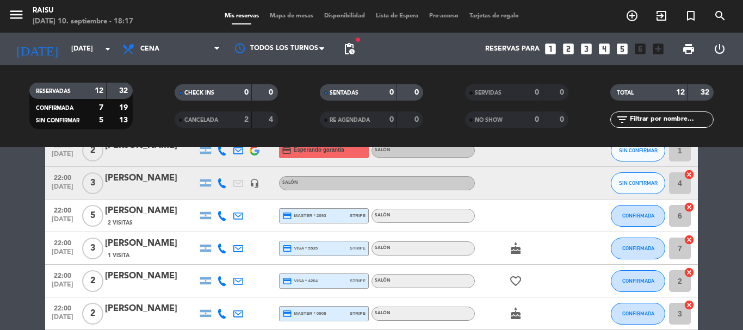
scroll to position [328, 0]
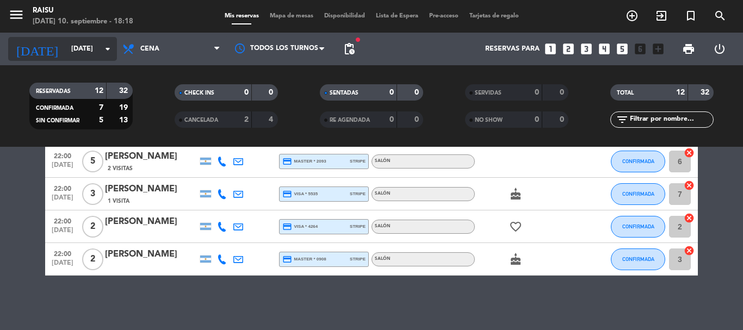
click at [67, 52] on input "[DATE]" at bounding box center [112, 49] width 92 height 18
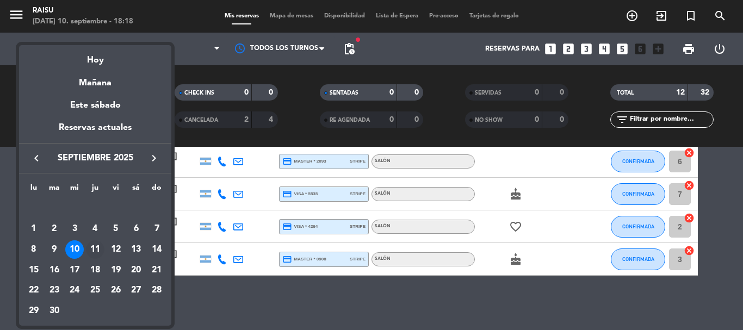
click at [94, 243] on div "11" at bounding box center [95, 249] width 18 height 18
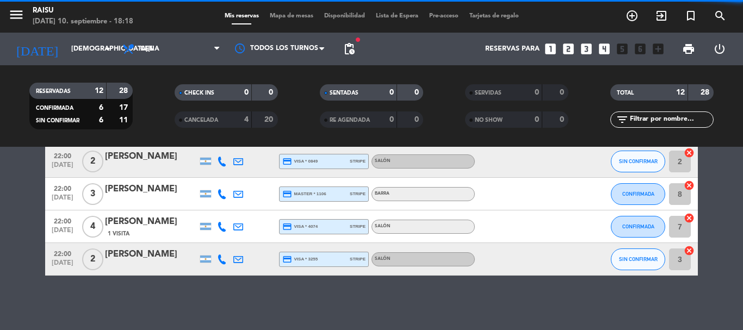
click at [186, 53] on span "Cena" at bounding box center [171, 49] width 109 height 24
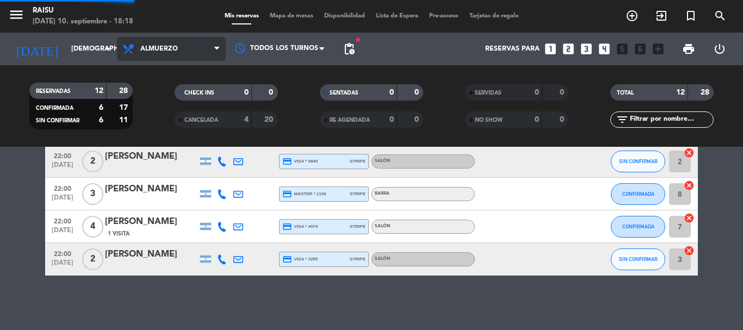
click at [166, 93] on div "menu Raisu [DATE] 10. septiembre - 18:18 Mis reservas Mapa de mesas Disponibili…" at bounding box center [371, 73] width 743 height 147
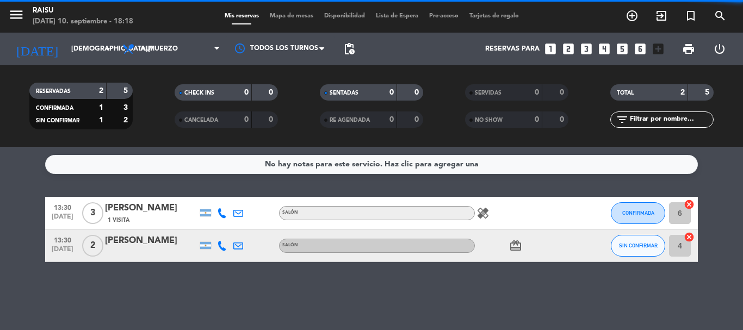
scroll to position [0, 0]
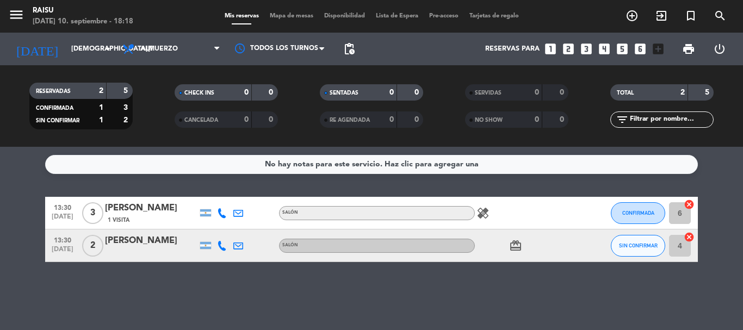
drag, startPoint x: 490, startPoint y: 206, endPoint x: 483, endPoint y: 220, distance: 15.1
click at [483, 219] on span "healing" at bounding box center [483, 213] width 16 height 13
click at [483, 220] on div "healing" at bounding box center [524, 213] width 98 height 32
click at [481, 212] on icon "healing" at bounding box center [482, 213] width 13 height 13
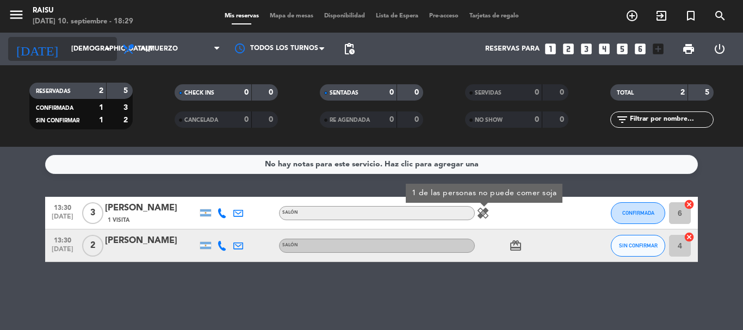
click at [112, 49] on icon "arrow_drop_down" at bounding box center [107, 48] width 13 height 13
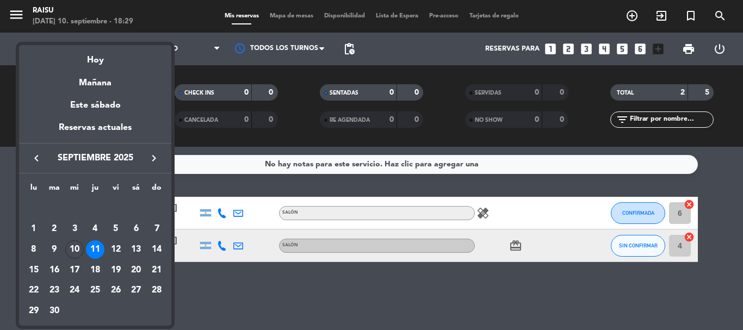
click at [222, 64] on div at bounding box center [371, 165] width 743 height 330
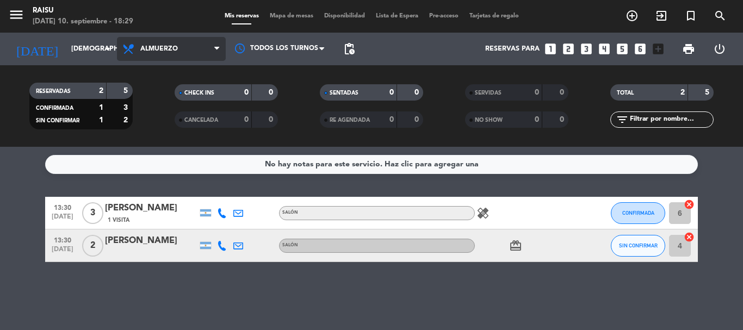
click at [203, 53] on span "Almuerzo" at bounding box center [171, 49] width 109 height 24
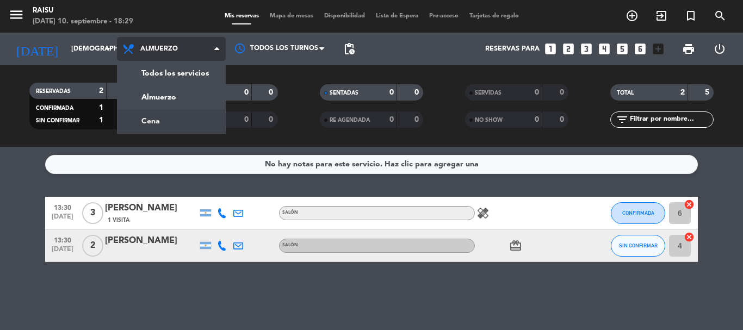
click at [180, 119] on div "menu Raisu [DATE] 10. septiembre - 18:29 Mis reservas Mapa de mesas Disponibili…" at bounding box center [371, 73] width 743 height 147
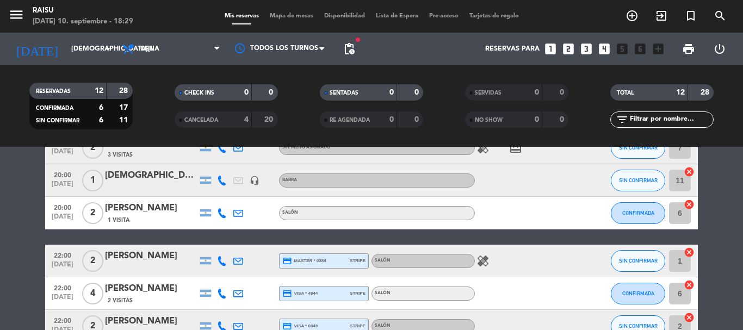
scroll to position [109, 0]
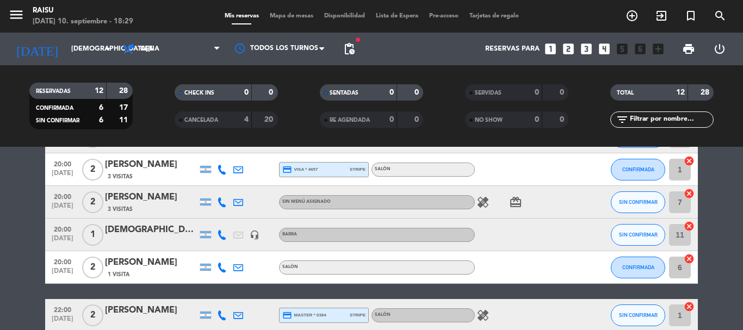
click at [484, 197] on icon "healing" at bounding box center [482, 202] width 13 height 13
click at [484, 198] on icon "healing" at bounding box center [482, 202] width 13 height 13
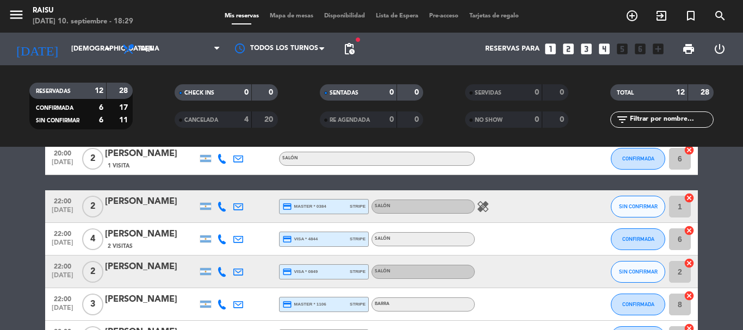
click at [483, 211] on icon "healing" at bounding box center [482, 206] width 13 height 13
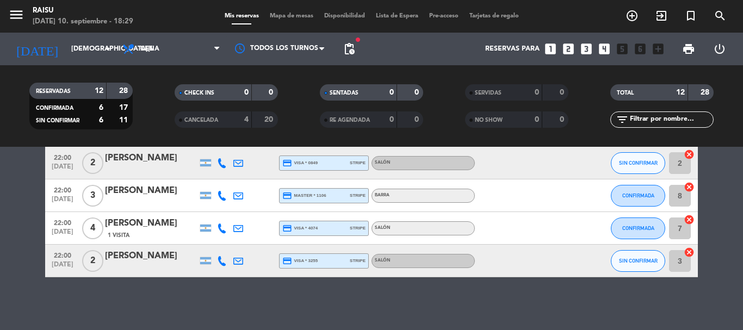
scroll to position [328, 0]
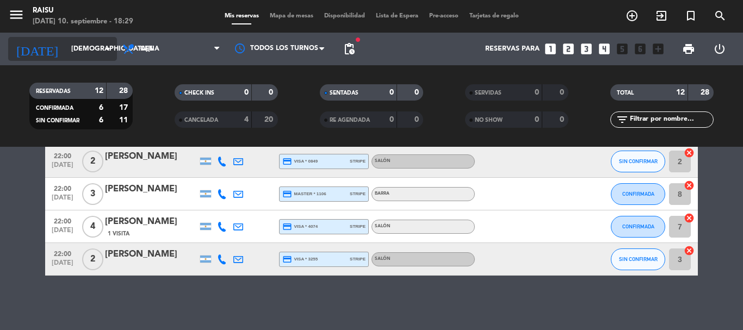
click at [93, 43] on input "[DEMOGRAPHIC_DATA][DATE]" at bounding box center [112, 49] width 92 height 18
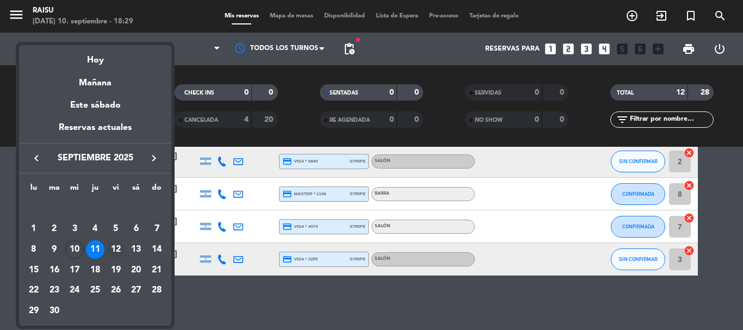
click at [117, 252] on div "12" at bounding box center [116, 249] width 18 height 18
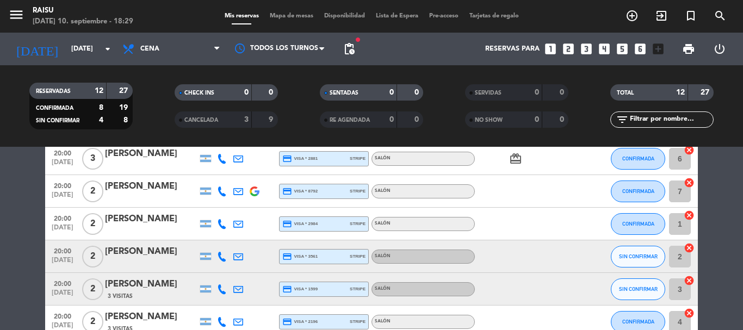
scroll to position [163, 0]
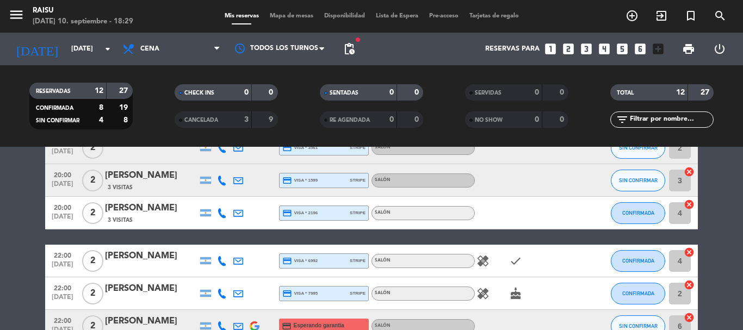
click at [487, 258] on icon "healing" at bounding box center [482, 260] width 13 height 13
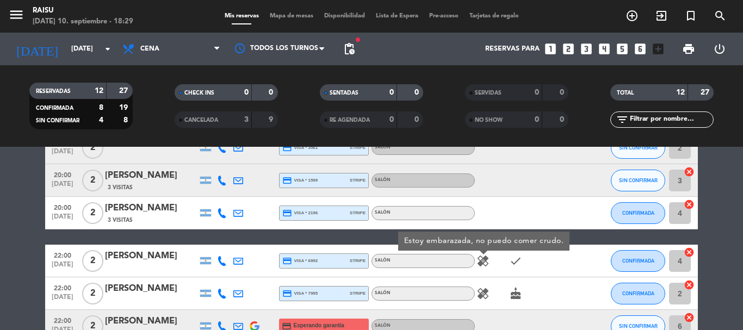
click at [481, 293] on icon "healing" at bounding box center [482, 293] width 13 height 13
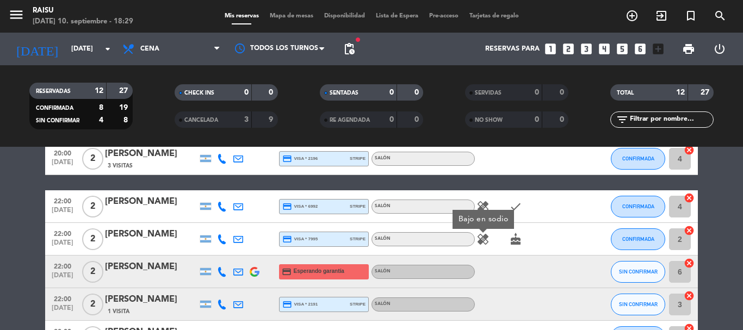
scroll to position [326, 0]
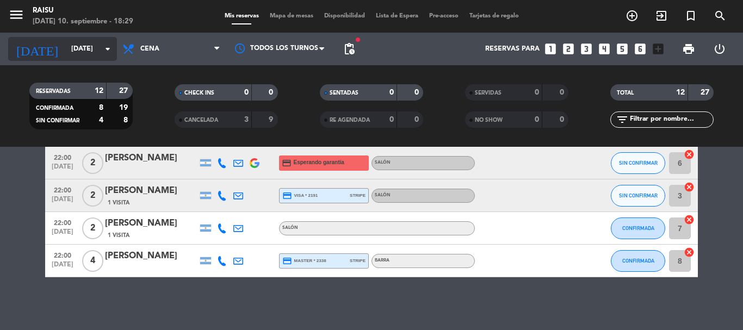
click at [75, 46] on input "[DATE]" at bounding box center [112, 49] width 92 height 18
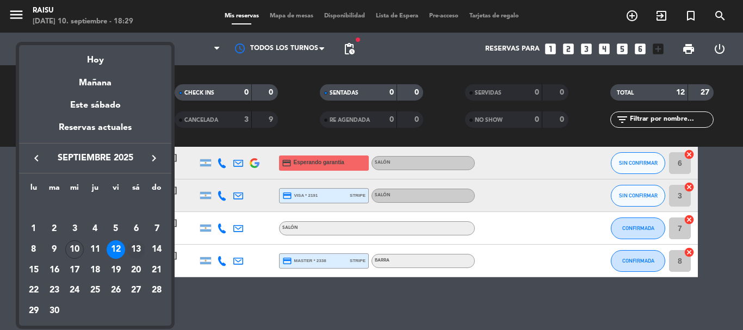
click at [138, 242] on div "13" at bounding box center [136, 249] width 18 height 18
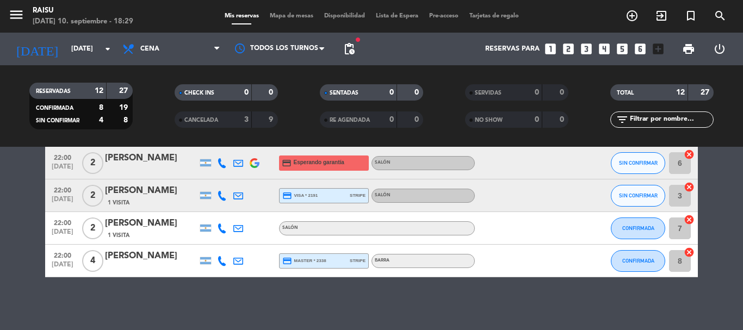
type input "[DATE]"
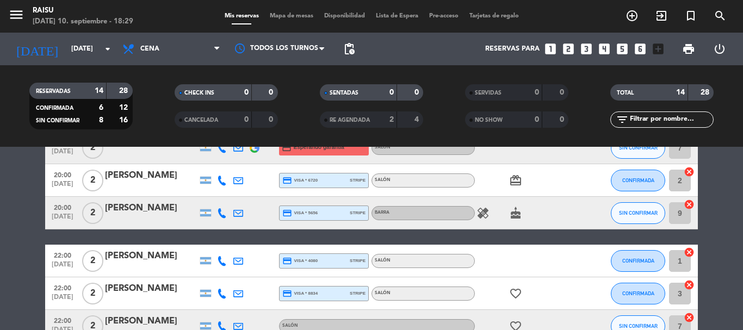
scroll to position [0, 0]
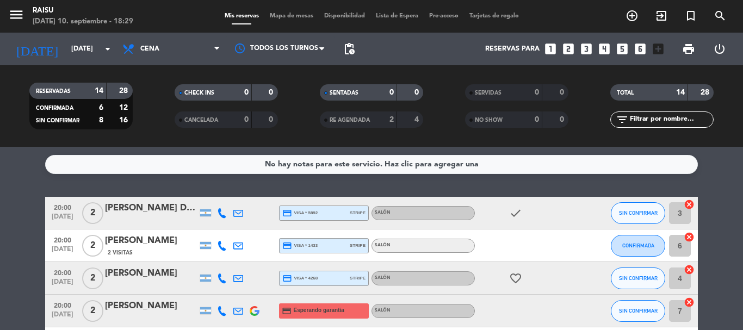
click at [163, 270] on div "[PERSON_NAME]" at bounding box center [151, 273] width 92 height 14
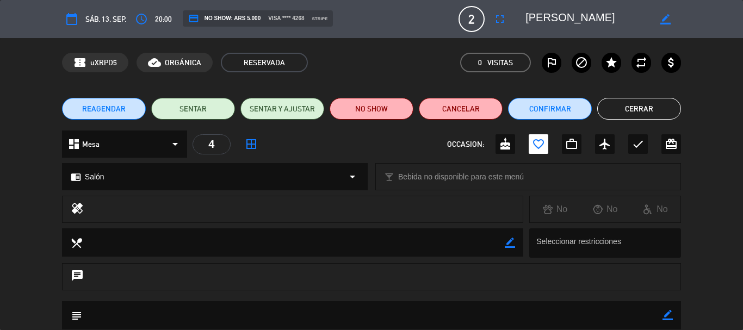
click at [649, 109] on button "Cerrar" at bounding box center [639, 109] width 84 height 22
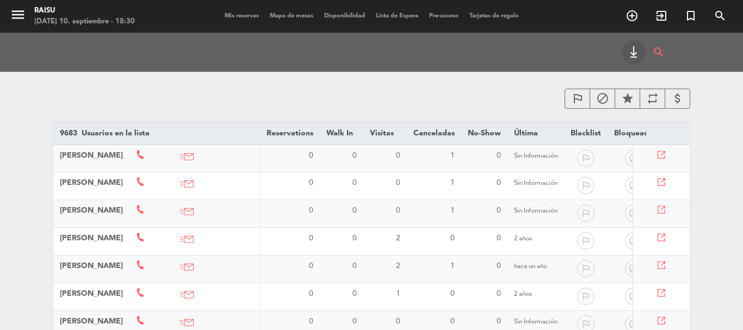
click at [238, 14] on div "Mis reservas Mapa de mesas Disponibilidad Lista de Espera Pre-acceso Tarjetas d…" at bounding box center [371, 16] width 305 height 10
click at [243, 18] on span "Mis reservas" at bounding box center [241, 16] width 45 height 6
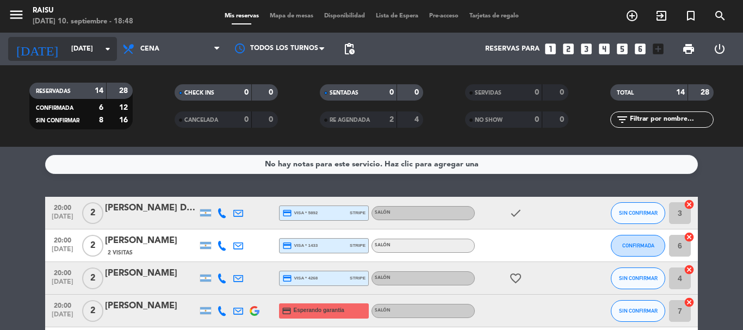
click at [104, 57] on input "[DATE]" at bounding box center [112, 49] width 92 height 18
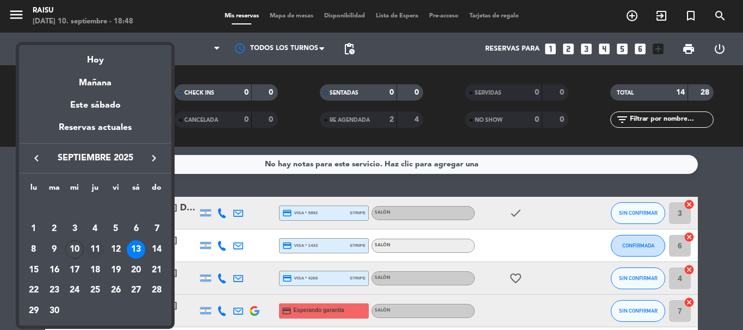
click at [98, 253] on div "11" at bounding box center [95, 249] width 18 height 18
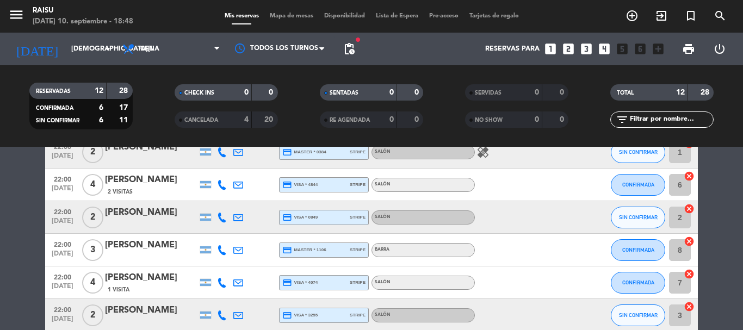
scroll to position [326, 0]
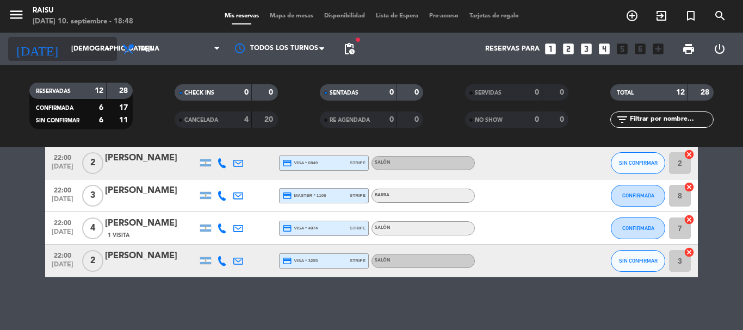
click at [96, 49] on input "[DEMOGRAPHIC_DATA][DATE]" at bounding box center [112, 49] width 92 height 18
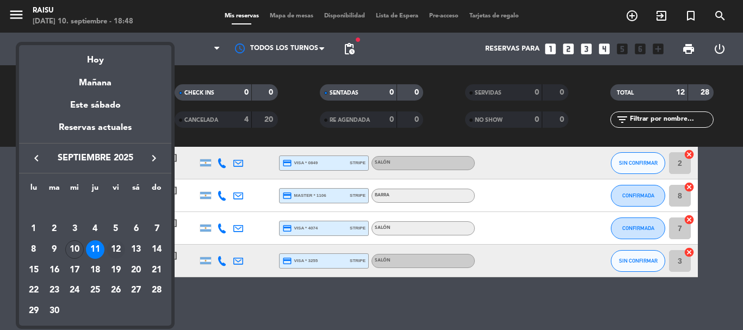
click at [116, 246] on div "12" at bounding box center [116, 249] width 18 height 18
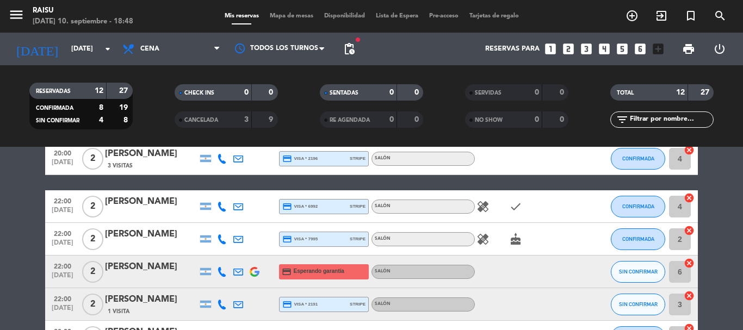
scroll to position [272, 0]
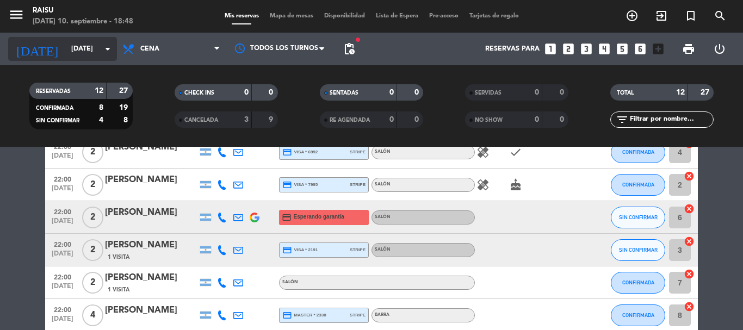
click at [83, 57] on input "[DATE]" at bounding box center [112, 49] width 92 height 18
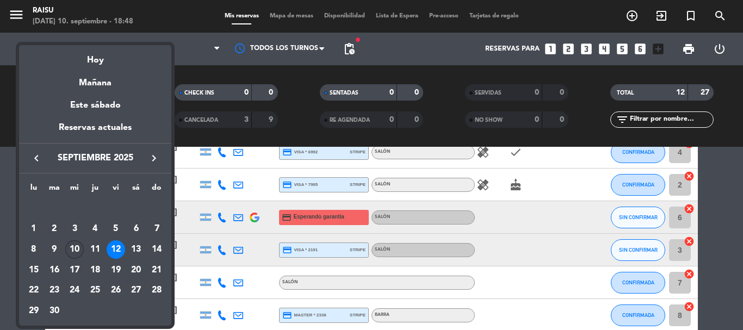
click at [72, 242] on div "10" at bounding box center [74, 249] width 18 height 18
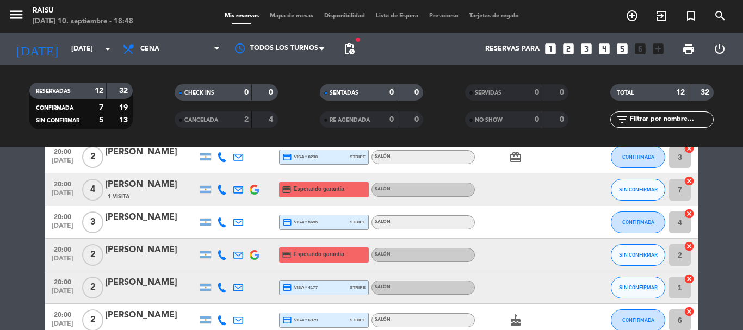
scroll to position [2, 0]
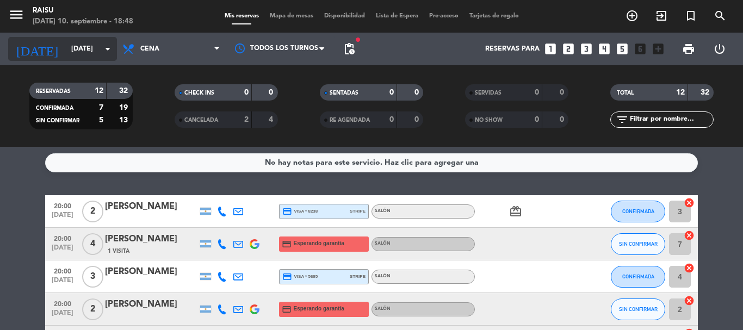
click at [93, 49] on input "[DATE]" at bounding box center [112, 49] width 92 height 18
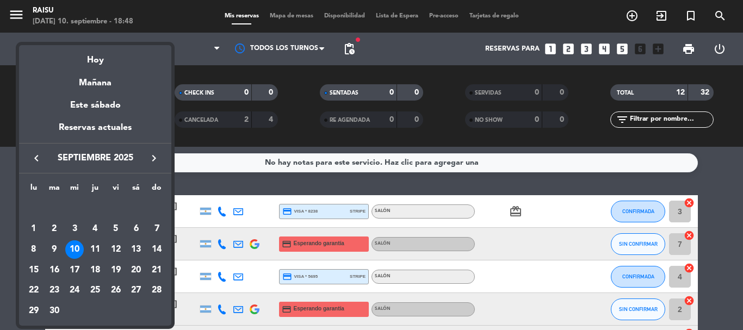
click at [326, 182] on div at bounding box center [371, 165] width 743 height 330
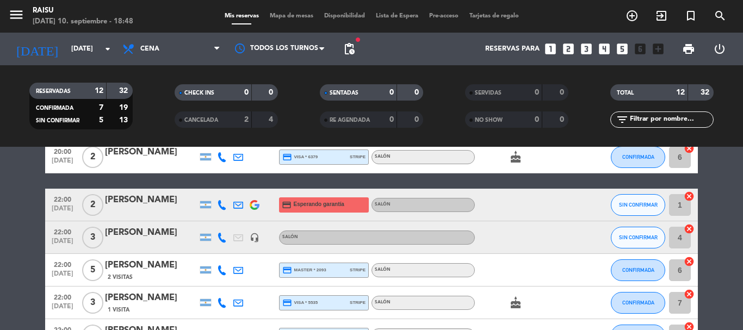
scroll to position [328, 0]
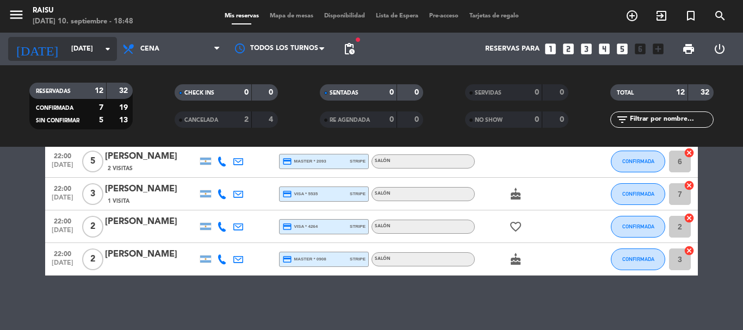
click at [92, 39] on div "[DATE] [DATE] arrow_drop_down" at bounding box center [62, 49] width 109 height 24
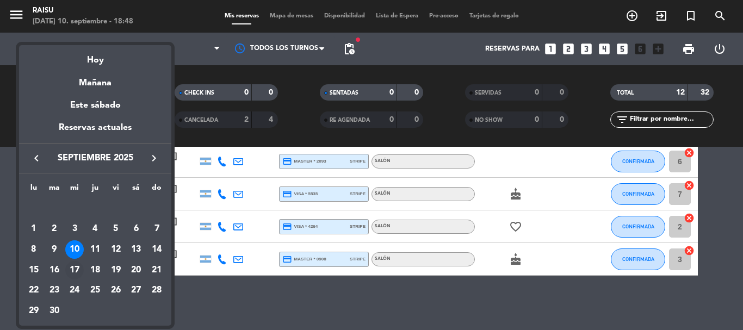
click at [74, 270] on div "17" at bounding box center [74, 270] width 18 height 18
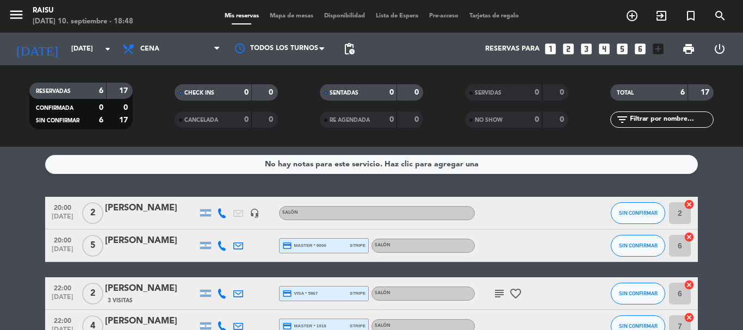
scroll to position [109, 0]
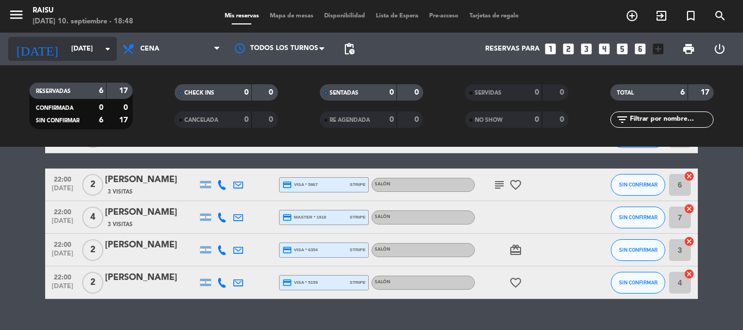
click at [85, 57] on input "[DATE]" at bounding box center [112, 49] width 92 height 18
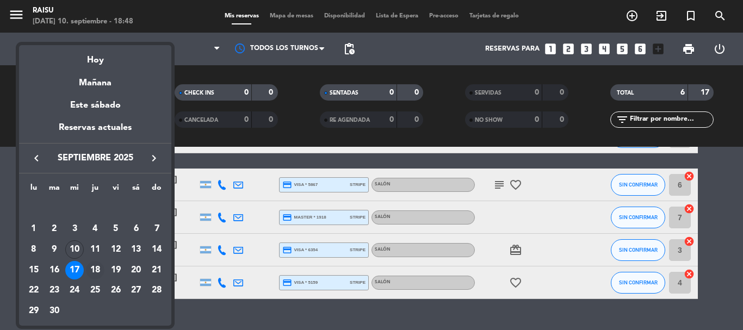
click at [90, 266] on div "18" at bounding box center [95, 270] width 18 height 18
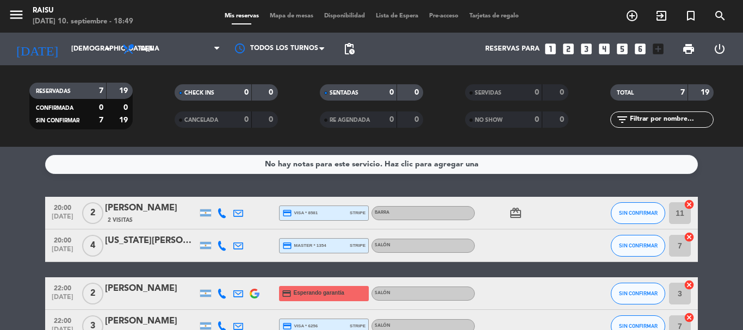
scroll to position [163, 0]
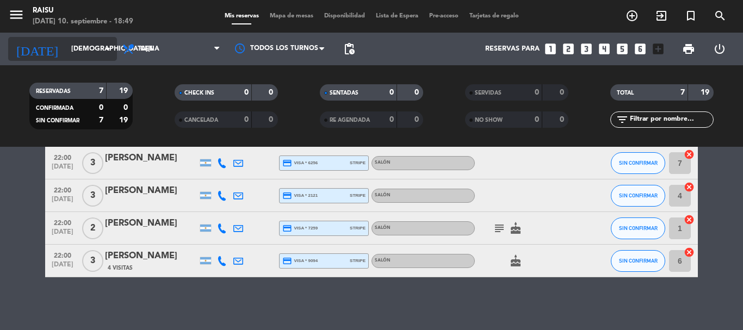
click at [66, 54] on input "[DEMOGRAPHIC_DATA][DATE]" at bounding box center [112, 49] width 92 height 18
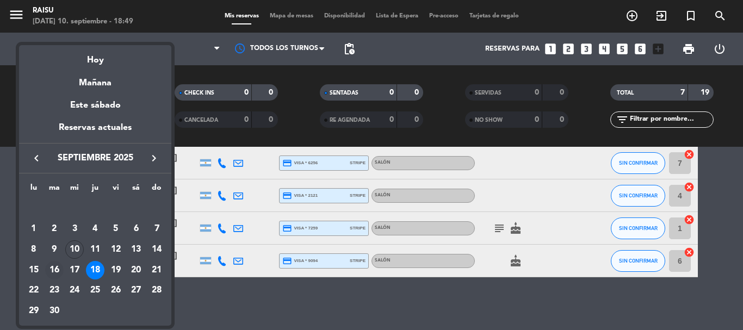
click at [58, 272] on div "16" at bounding box center [54, 270] width 18 height 18
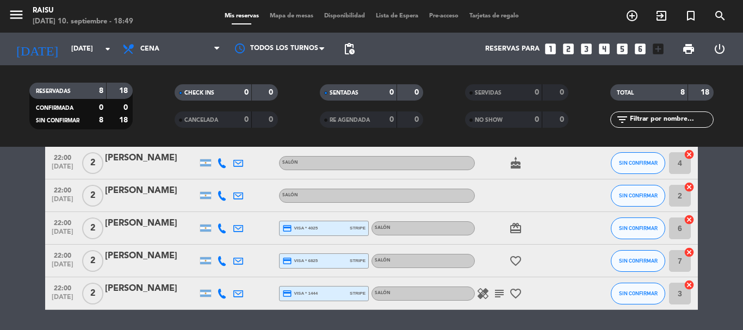
click at [483, 295] on icon "healing" at bounding box center [482, 293] width 13 height 13
click at [496, 294] on icon "subject" at bounding box center [499, 293] width 13 height 13
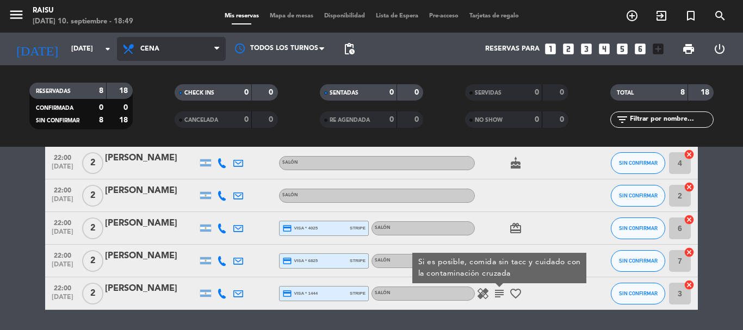
click at [169, 52] on span "Cena" at bounding box center [171, 49] width 109 height 24
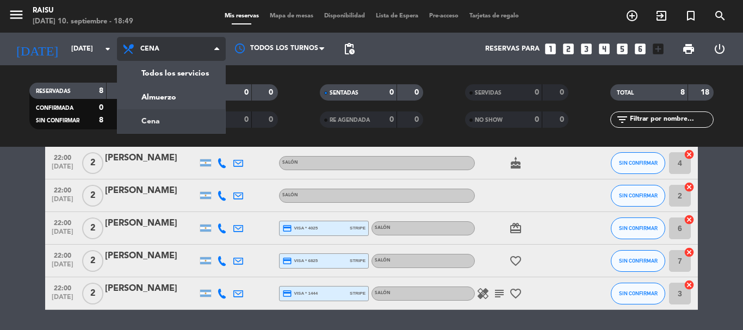
click at [169, 52] on span "Cena" at bounding box center [171, 49] width 109 height 24
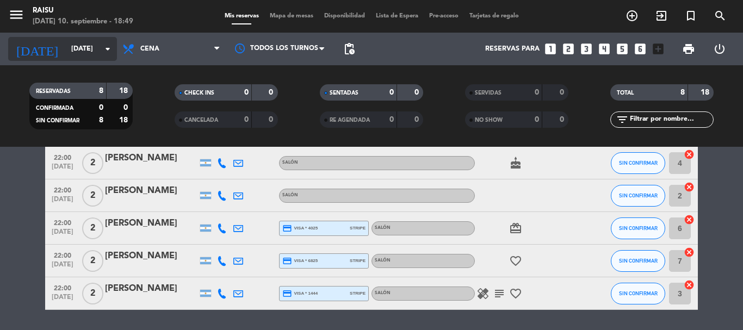
click at [102, 57] on input "[DATE]" at bounding box center [112, 49] width 92 height 18
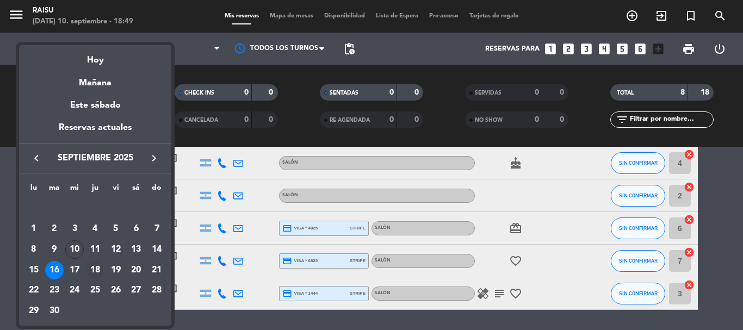
click at [91, 271] on div "18" at bounding box center [95, 270] width 18 height 18
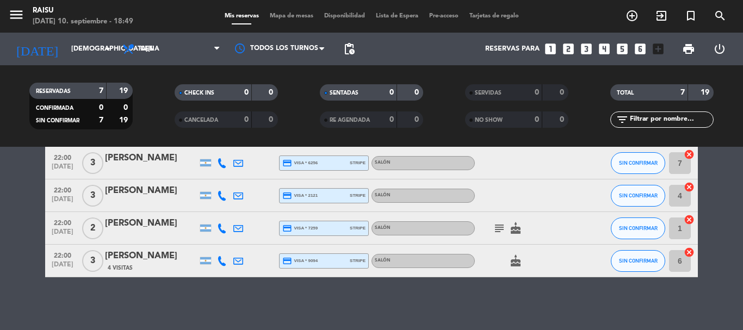
scroll to position [0, 0]
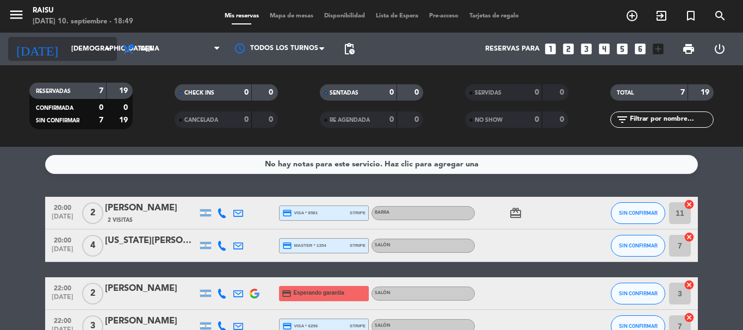
click at [103, 56] on input "[DEMOGRAPHIC_DATA][DATE]" at bounding box center [112, 49] width 92 height 18
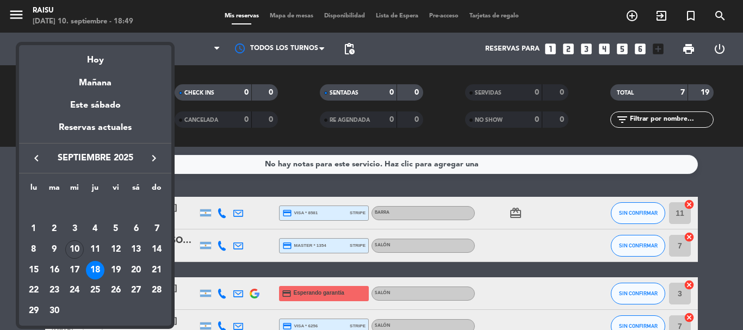
drag, startPoint x: 103, startPoint y: 257, endPoint x: 101, endPoint y: 250, distance: 6.9
click at [103, 256] on td "11" at bounding box center [95, 249] width 21 height 21
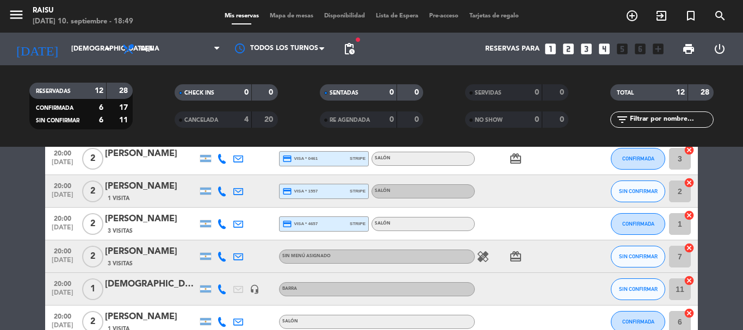
scroll to position [163, 0]
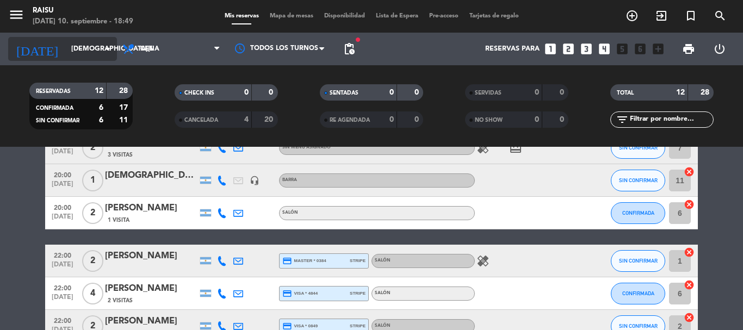
click at [83, 47] on input "[DEMOGRAPHIC_DATA][DATE]" at bounding box center [112, 49] width 92 height 18
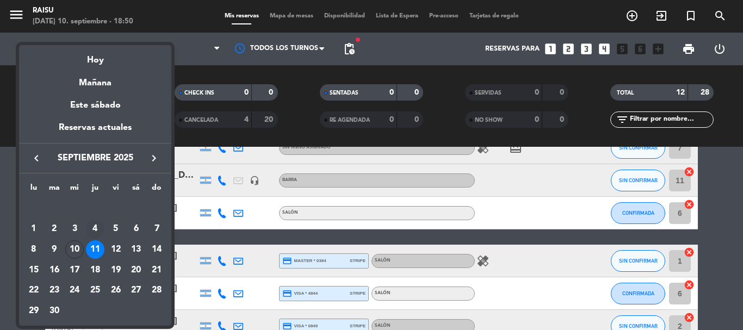
click at [96, 232] on div "4" at bounding box center [95, 229] width 18 height 18
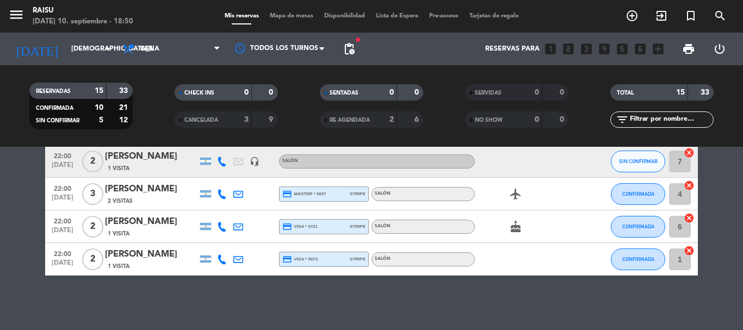
scroll to position [263, 0]
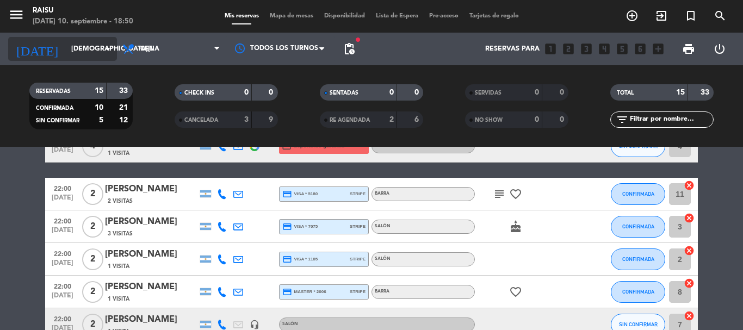
click at [99, 51] on input "[DEMOGRAPHIC_DATA][DATE]" at bounding box center [112, 49] width 92 height 18
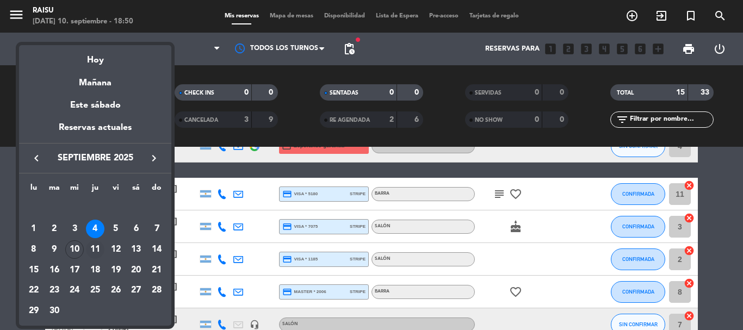
click at [98, 248] on div "11" at bounding box center [95, 249] width 18 height 18
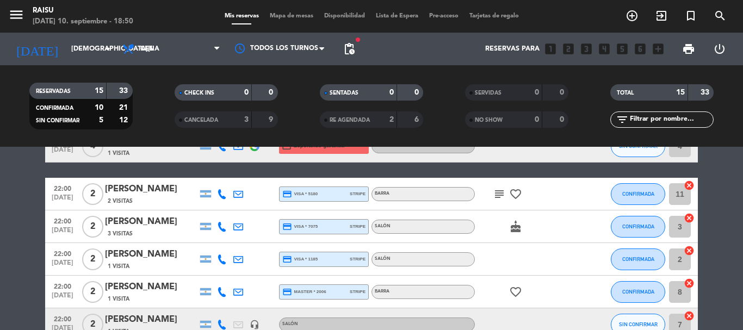
type input "[DEMOGRAPHIC_DATA][DATE]"
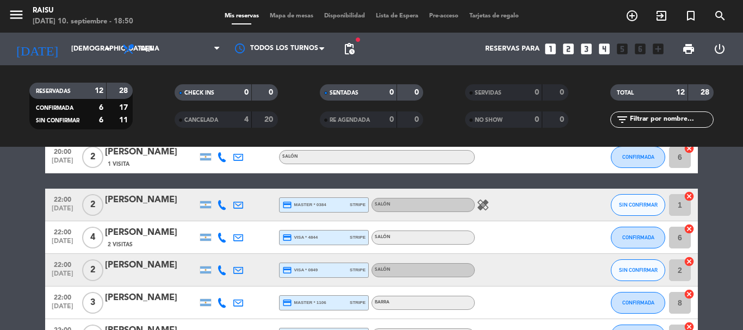
scroll to position [165, 0]
